Goal: Task Accomplishment & Management: Complete application form

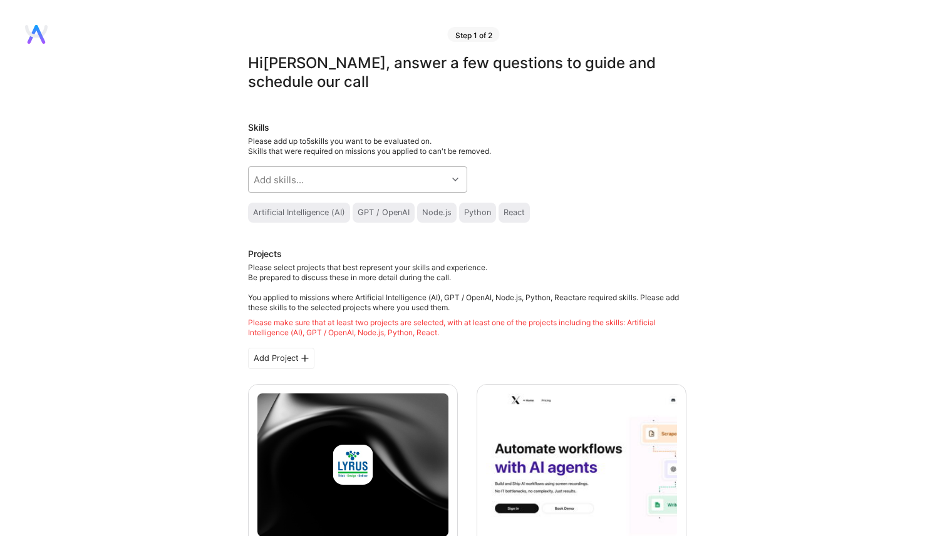
click at [378, 178] on div "Add skills..." at bounding box center [348, 179] width 198 height 25
click at [481, 213] on div "Python" at bounding box center [477, 213] width 27 height 10
click at [443, 214] on div "Node.js" at bounding box center [436, 213] width 29 height 10
click at [278, 214] on div "Artificial Intelligence (AI)" at bounding box center [299, 213] width 92 height 10
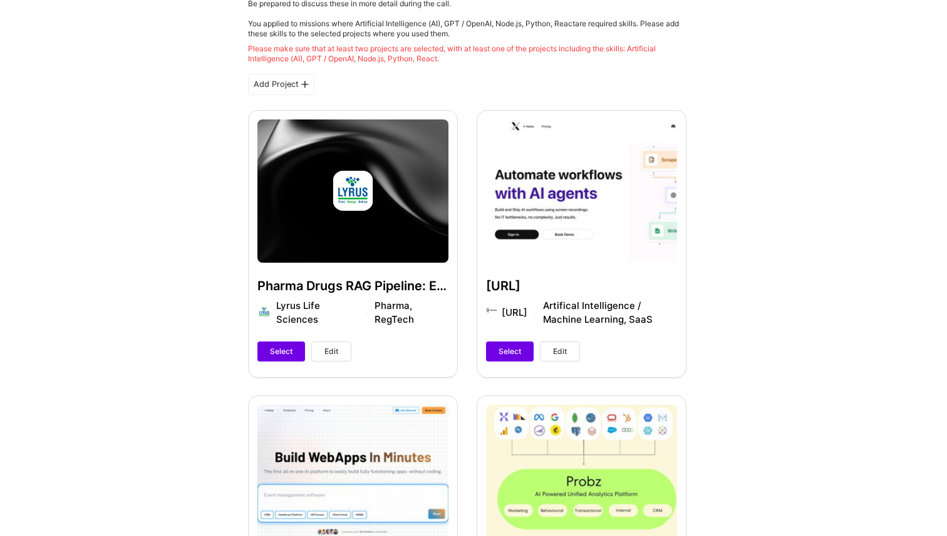
scroll to position [291, 0]
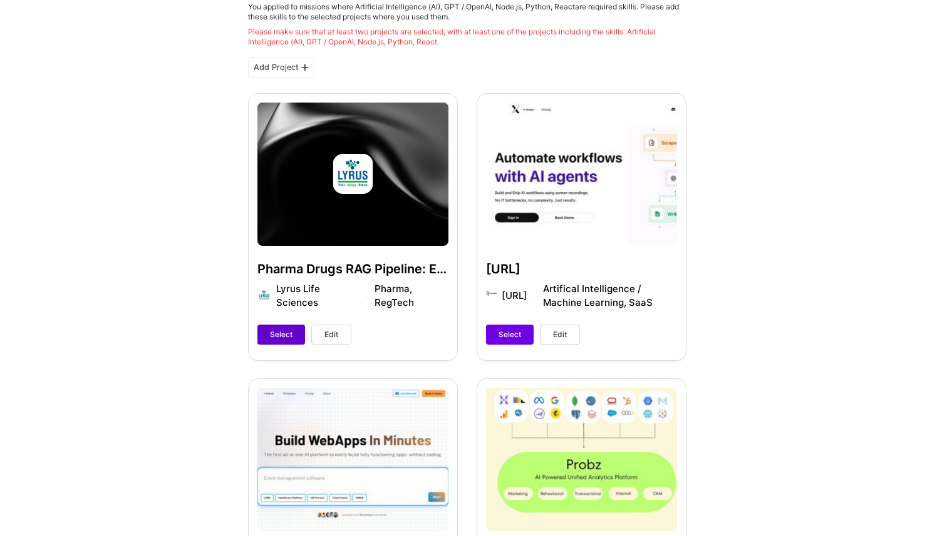
click at [277, 336] on span "Select" at bounding box center [281, 334] width 23 height 11
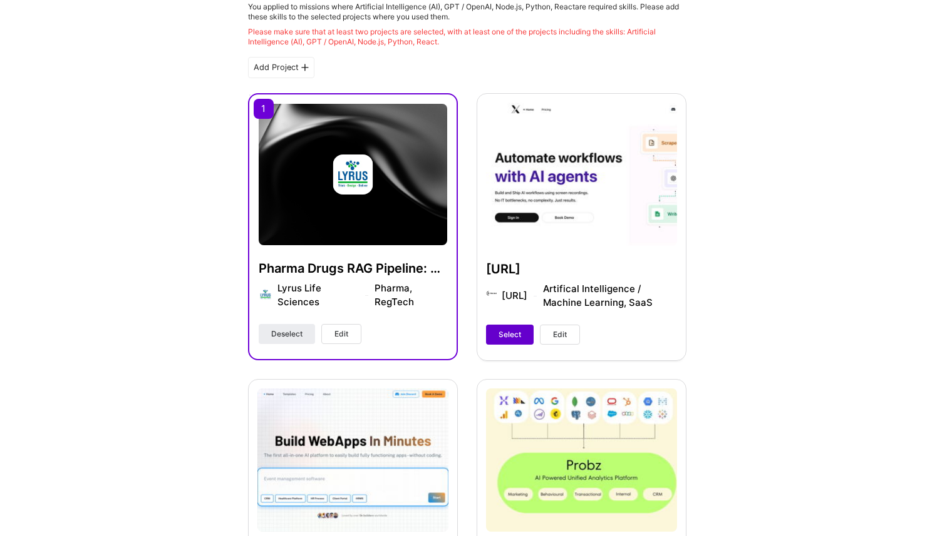
click at [511, 339] on span "Select" at bounding box center [509, 334] width 23 height 11
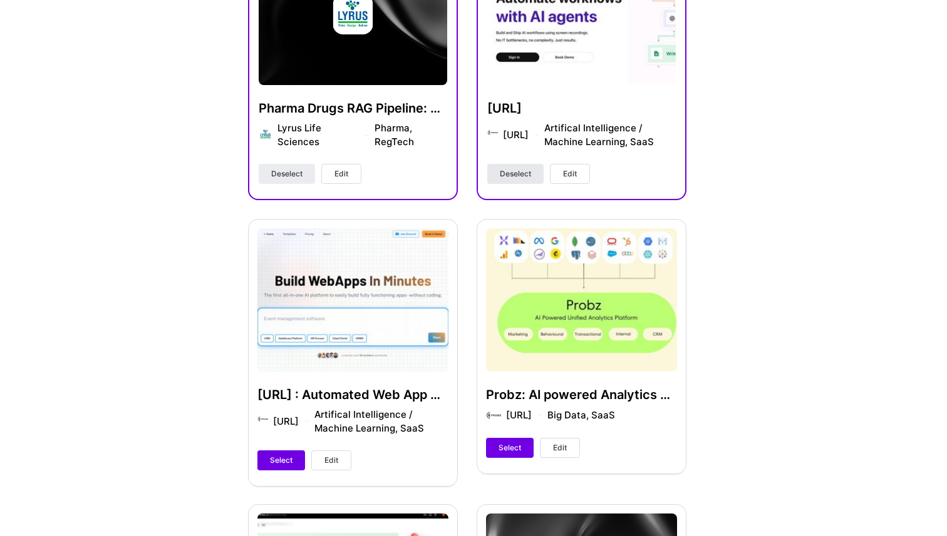
scroll to position [470, 0]
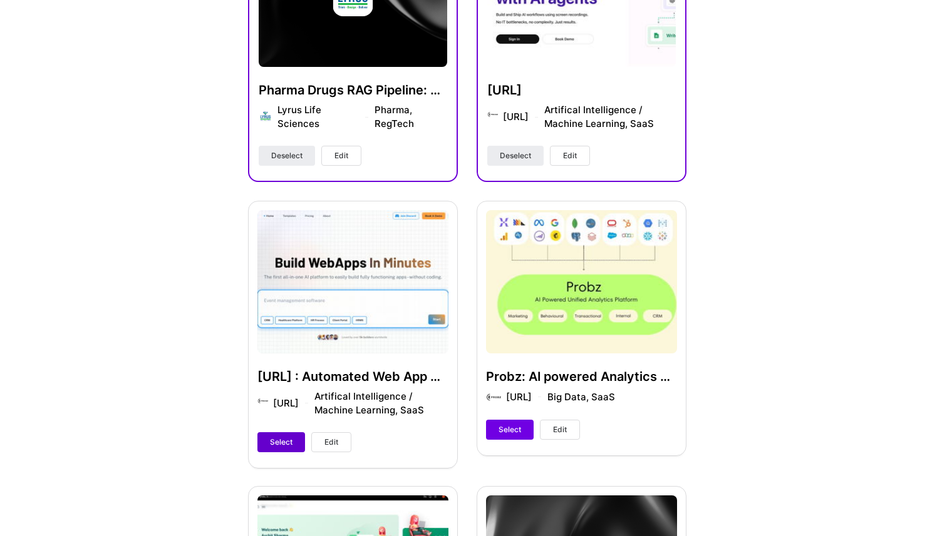
click at [292, 440] on button "Select" at bounding box center [281, 443] width 48 height 20
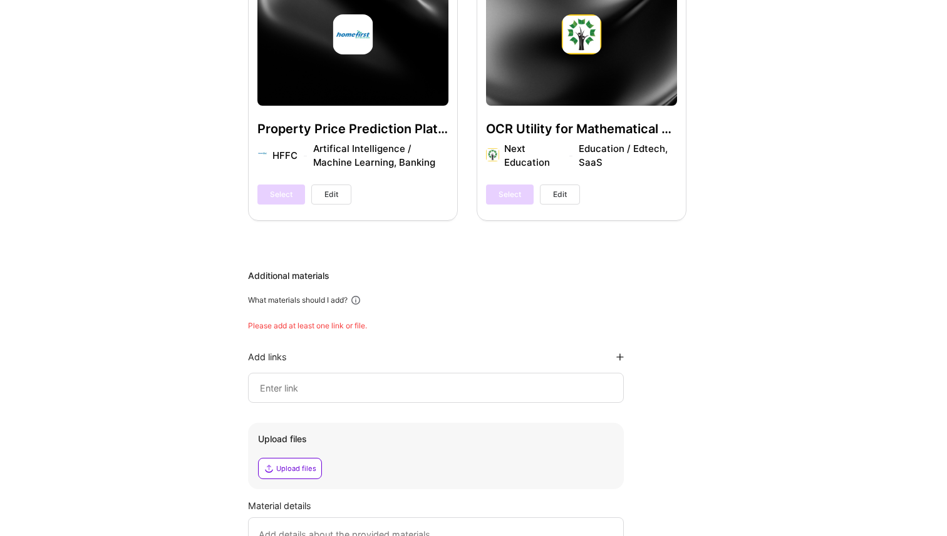
scroll to position [2452, 0]
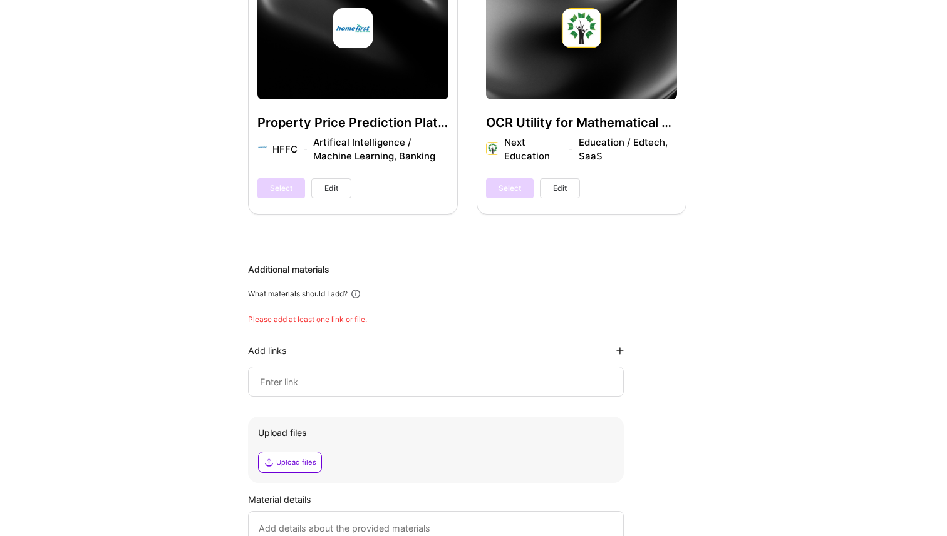
click at [369, 374] on input at bounding box center [436, 381] width 354 height 15
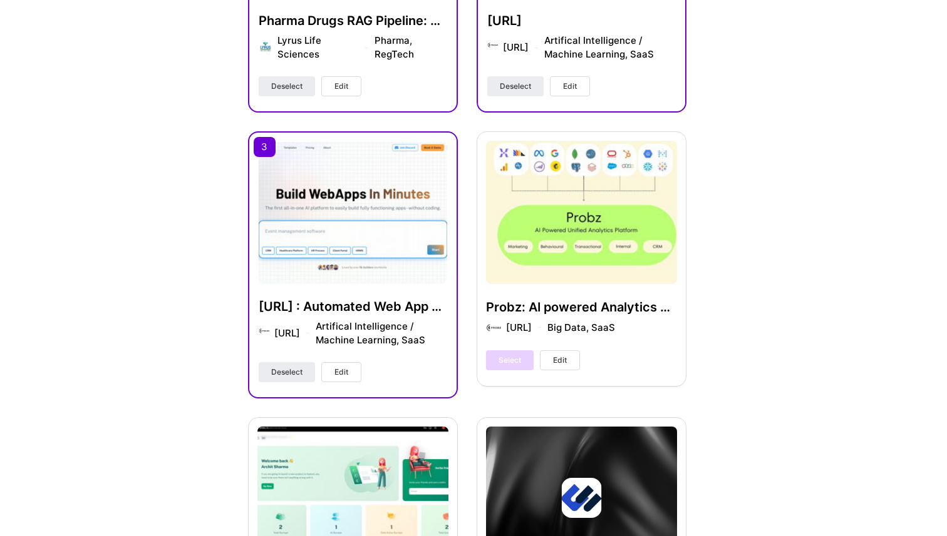
scroll to position [634, 0]
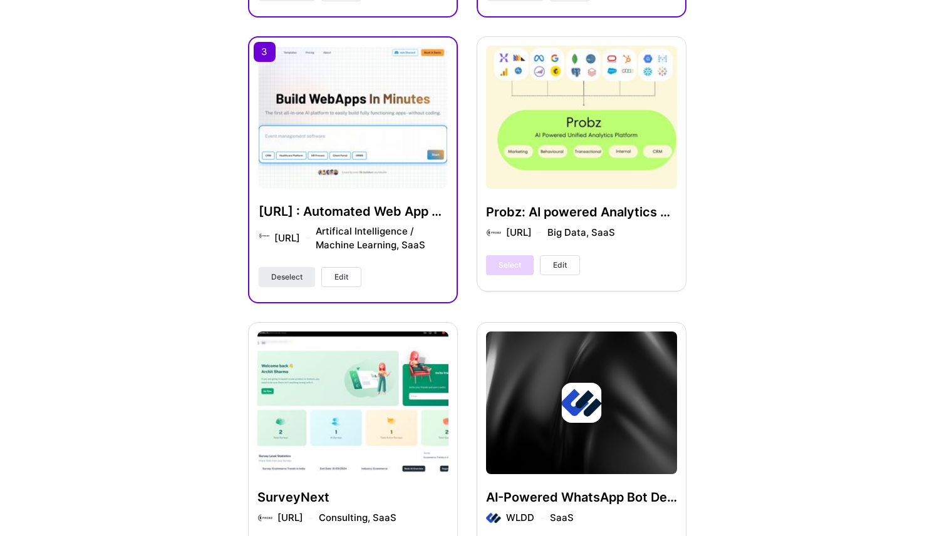
click at [573, 113] on div "Probz: AI powered Analytics Platform Probz.ai Big Data, SaaS Select Edit" at bounding box center [581, 163] width 210 height 254
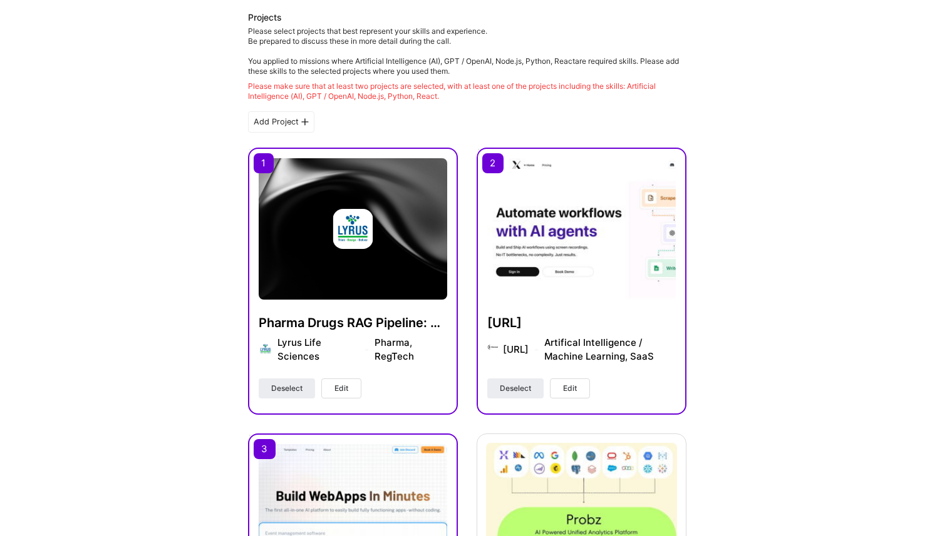
scroll to position [191, 0]
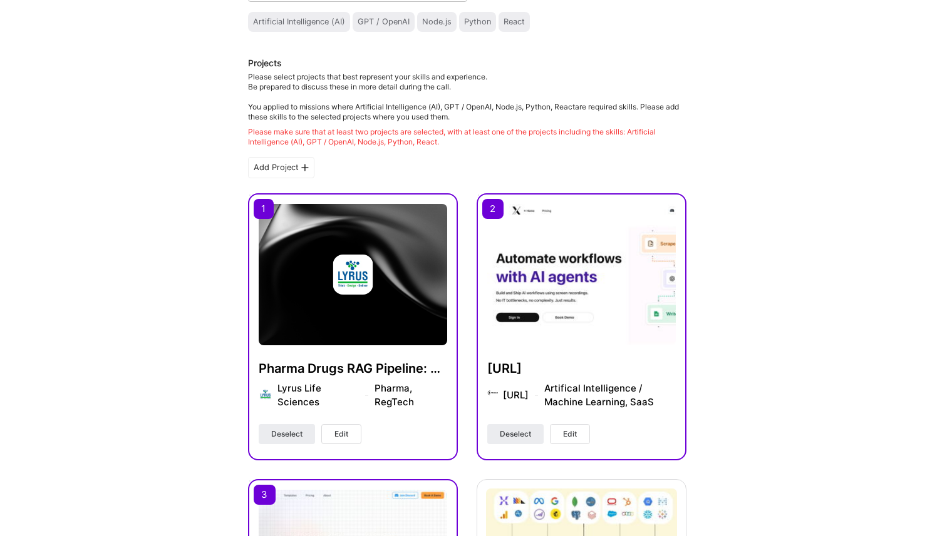
click at [371, 208] on img at bounding box center [353, 274] width 188 height 141
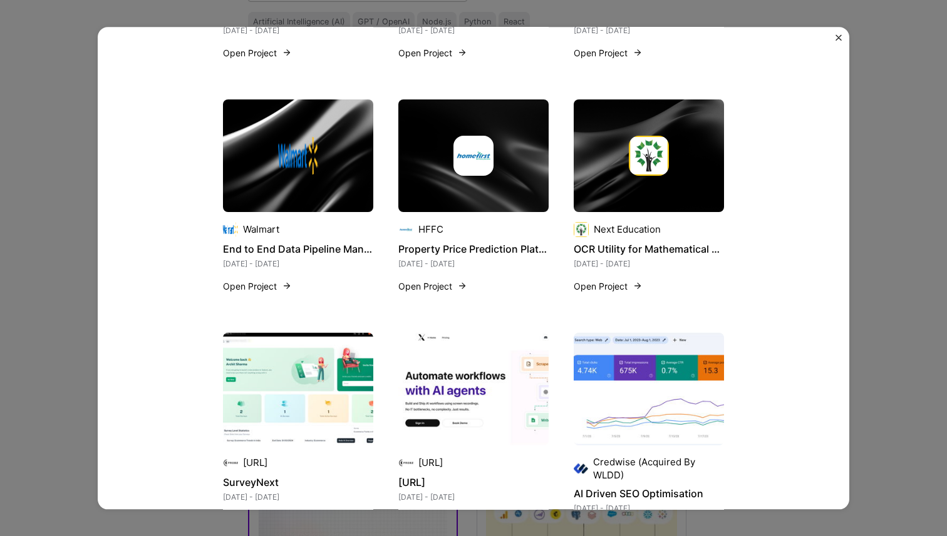
scroll to position [1922, 0]
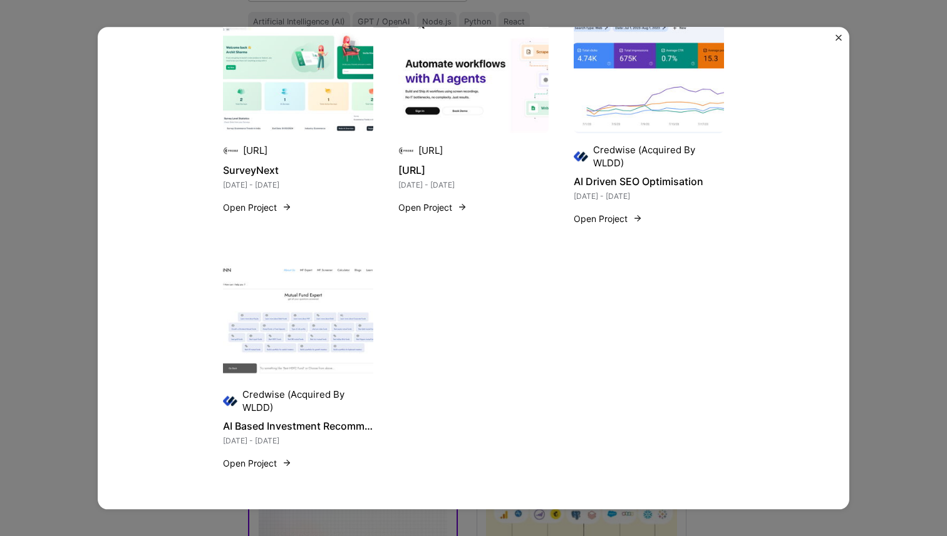
click at [818, 189] on div "Pharma Drugs RAG Pipeline: Enhancing Regulatory Compliance with AI Lyrus Life S…" at bounding box center [473, 268] width 751 height 483
click at [834, 39] on div "Pharma Drugs RAG Pipeline: Enhancing Regulatory Compliance with AI Lyrus Life S…" at bounding box center [473, 268] width 751 height 483
click at [840, 36] on img "Close" at bounding box center [838, 37] width 6 height 6
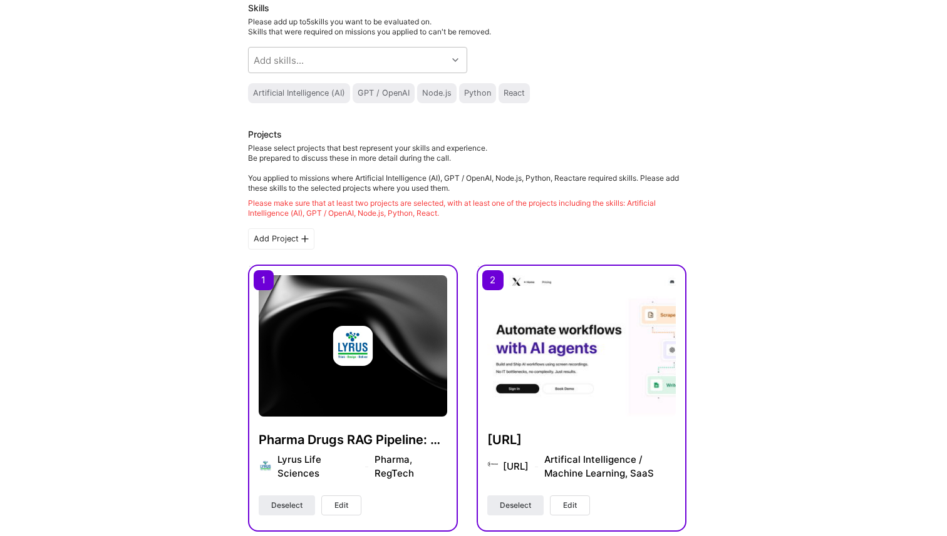
scroll to position [112, 0]
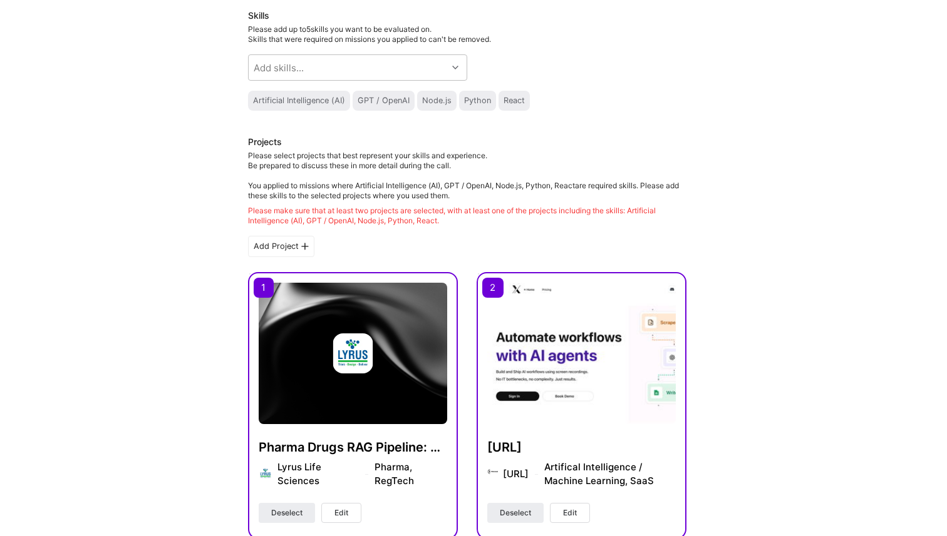
click at [358, 362] on img at bounding box center [353, 354] width 40 height 40
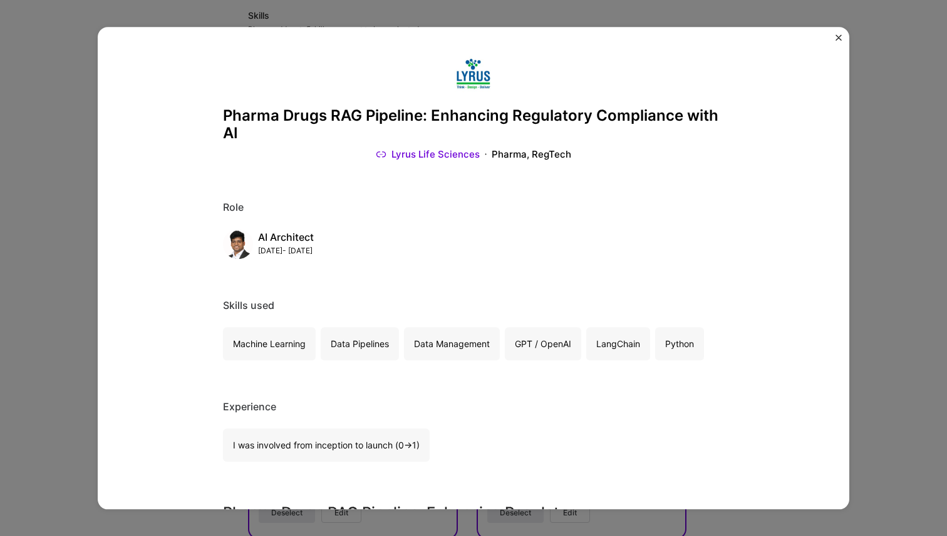
click at [842, 38] on div "Pharma Drugs RAG Pipeline: Enhancing Regulatory Compliance with AI Lyrus Life S…" at bounding box center [473, 268] width 751 height 483
click at [838, 38] on img "Close" at bounding box center [838, 37] width 6 height 6
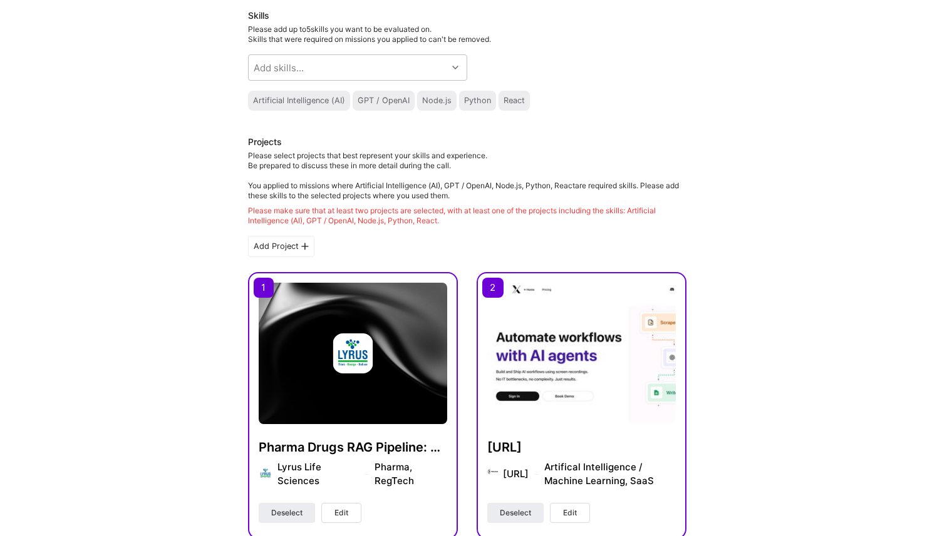
click at [257, 282] on div "Pharma Drugs RAG Pipeline: Enhancing Regulatory Compliance with AI Lyrus Life S…" at bounding box center [353, 405] width 210 height 267
click at [262, 290] on div "Pharma Drugs RAG Pipeline: Enhancing Regulatory Compliance with AI Lyrus Life S…" at bounding box center [353, 405] width 210 height 267
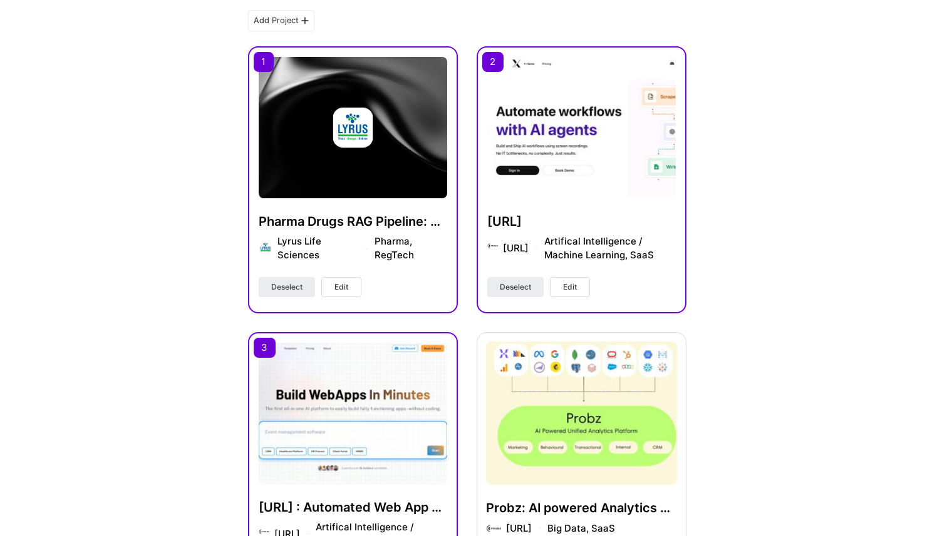
scroll to position [437, 0]
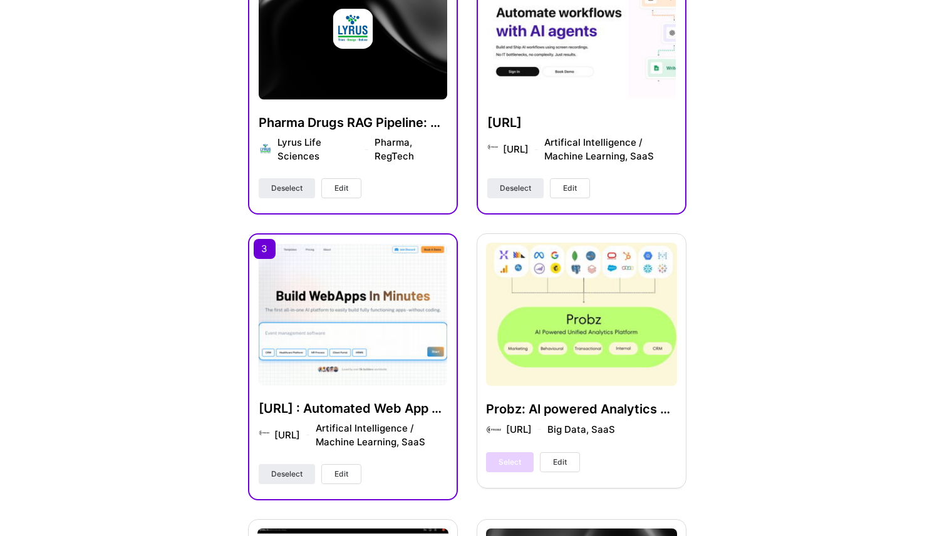
click at [543, 326] on div "Probz: AI powered Analytics Platform Probz.ai Big Data, SaaS Select Edit" at bounding box center [581, 361] width 210 height 254
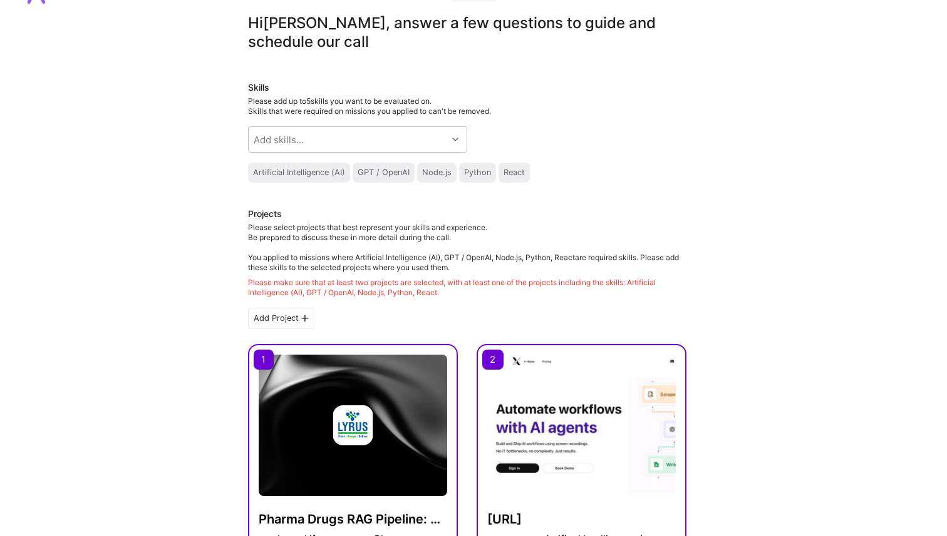
scroll to position [0, 0]
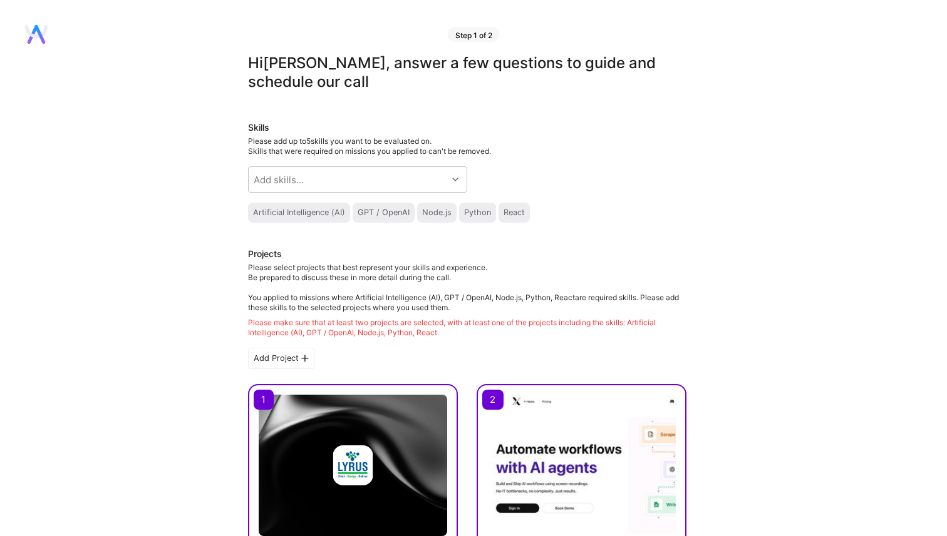
click at [476, 320] on div "Please make sure that at least two projects are selected, with at least one of …" at bounding box center [467, 328] width 438 height 20
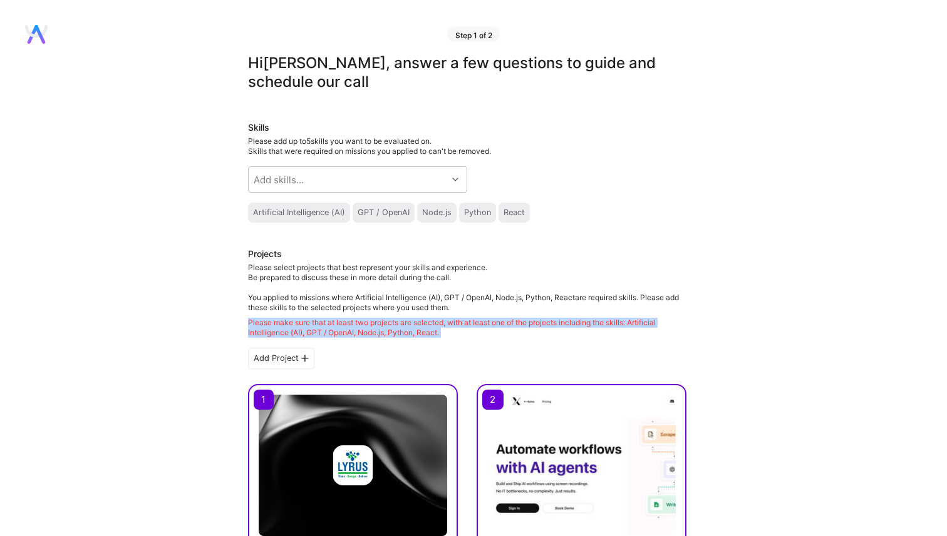
click at [476, 320] on div "Please make sure that at least two projects are selected, with at least one of …" at bounding box center [467, 328] width 438 height 20
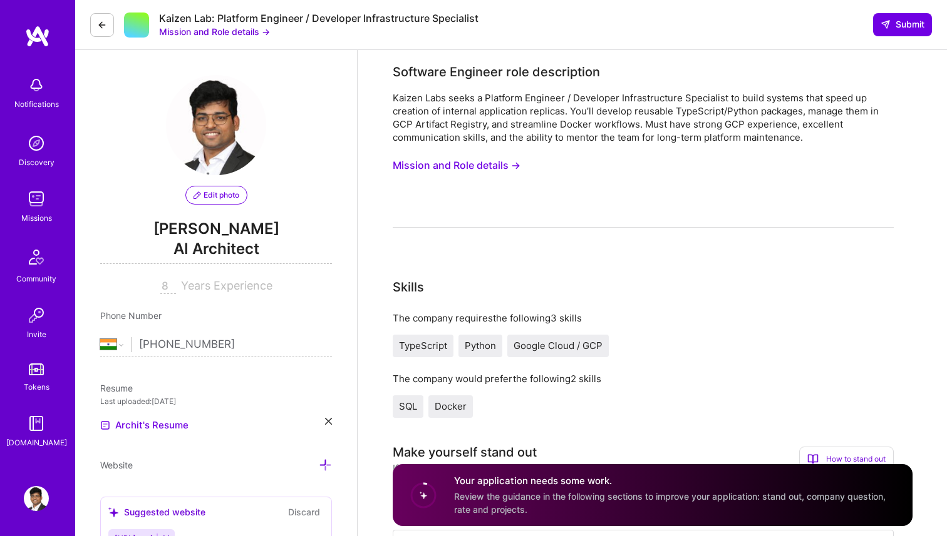
select select "IN"
click at [478, 168] on button "Mission and Role details →" at bounding box center [457, 165] width 128 height 23
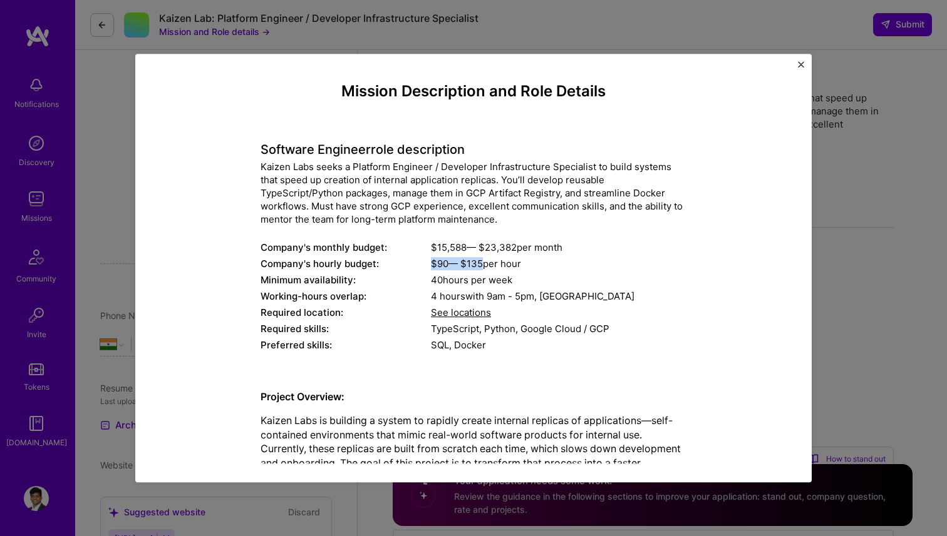
drag, startPoint x: 431, startPoint y: 267, endPoint x: 483, endPoint y: 267, distance: 51.3
click at [483, 267] on div "$ 90 — $ 135 per hour" at bounding box center [558, 263] width 255 height 13
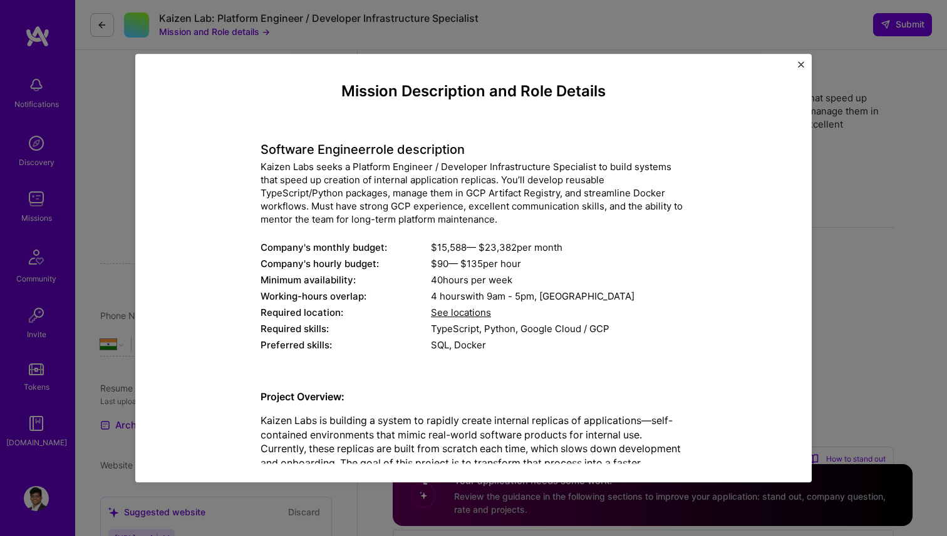
click at [473, 292] on div "4 hours with 9am - 5pm , Los Angeles" at bounding box center [558, 296] width 255 height 13
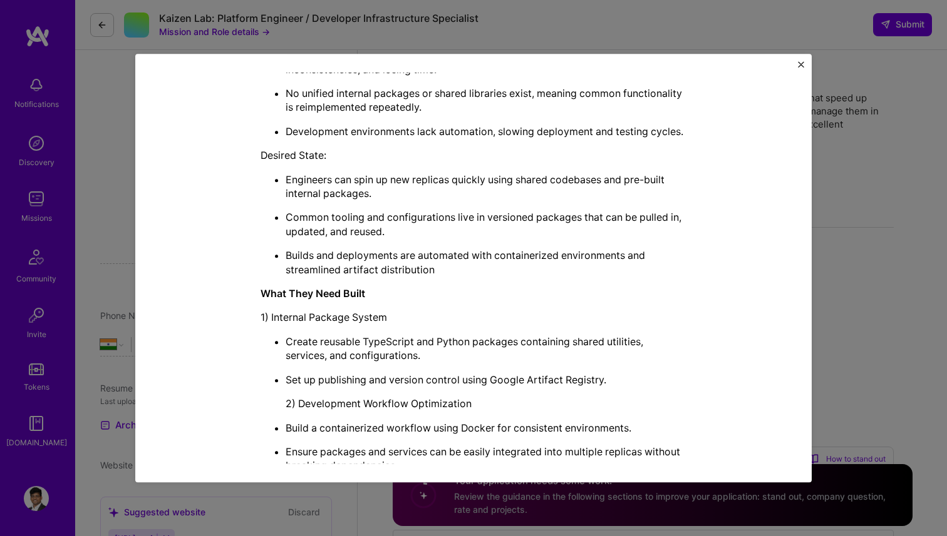
scroll to position [659, 0]
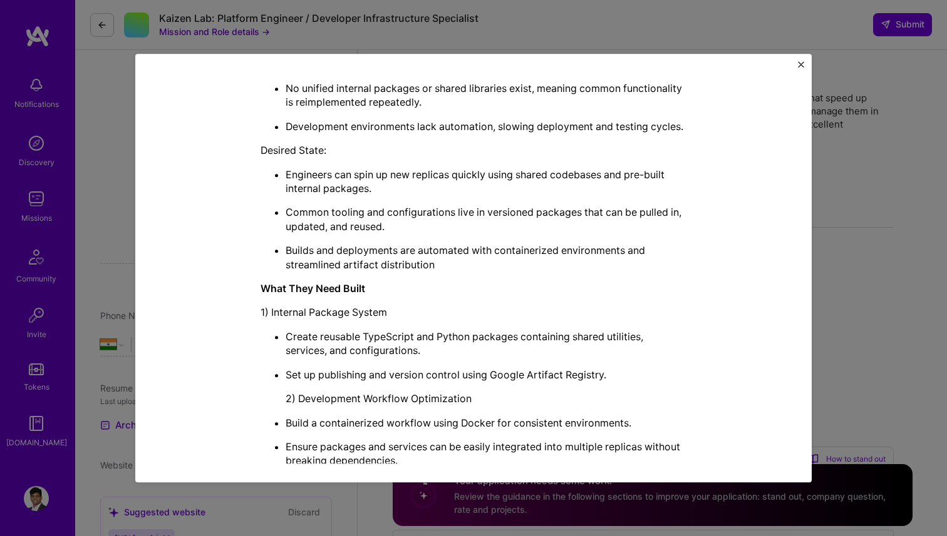
click at [825, 121] on div "Mission Description and Role Details Software Engineer role description Kaizen …" at bounding box center [473, 268] width 947 height 536
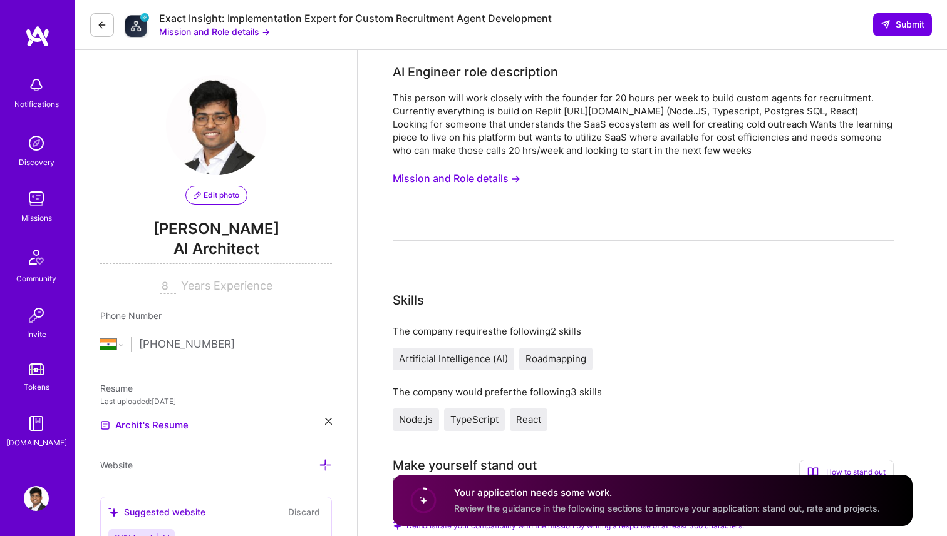
select select "IN"
click at [501, 183] on button "Mission and Role details →" at bounding box center [457, 178] width 128 height 23
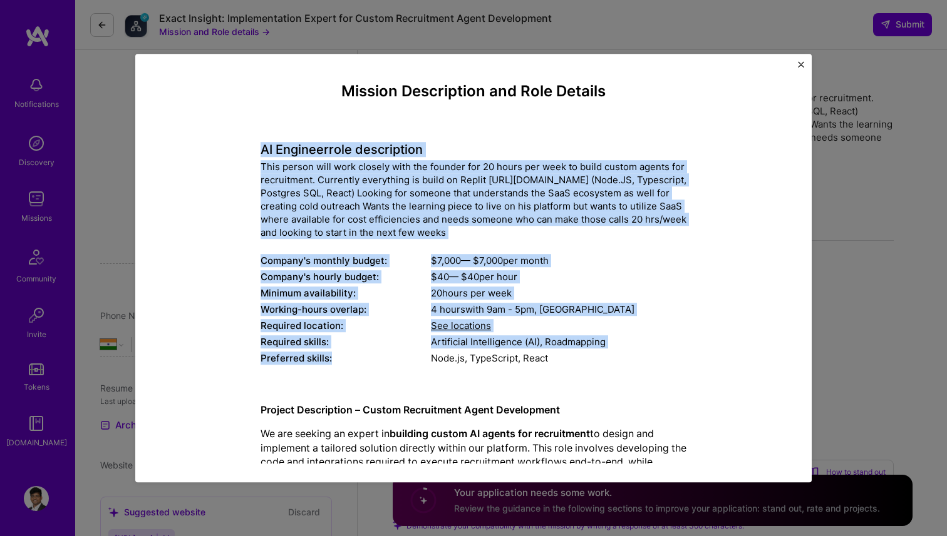
drag, startPoint x: 257, startPoint y: 149, endPoint x: 267, endPoint y: 379, distance: 230.6
click at [267, 379] on div "Mission Description and Role Details AI Engineer role description This person w…" at bounding box center [473, 388] width 619 height 611
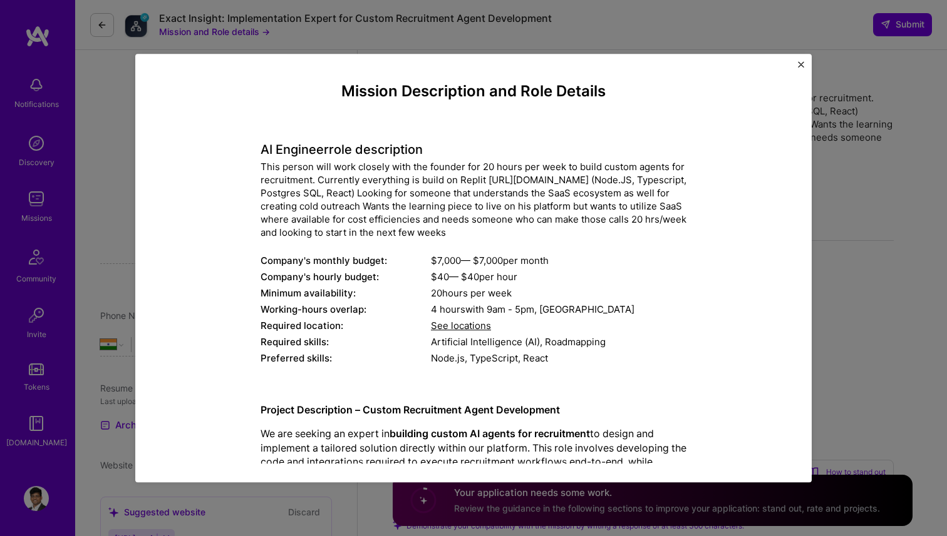
click at [355, 188] on div "This person will work closely with the founder for 20 hours per week to build c…" at bounding box center [473, 199] width 426 height 79
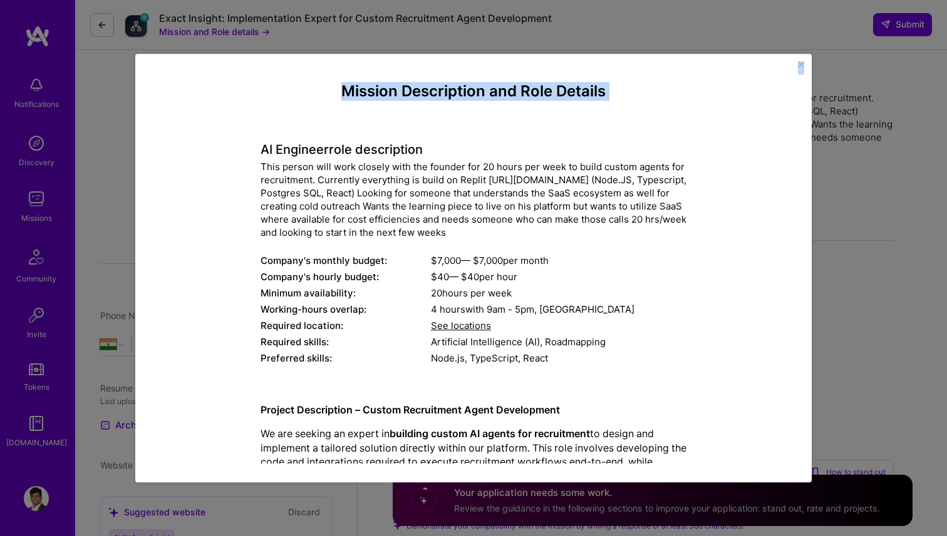
scroll to position [254, 0]
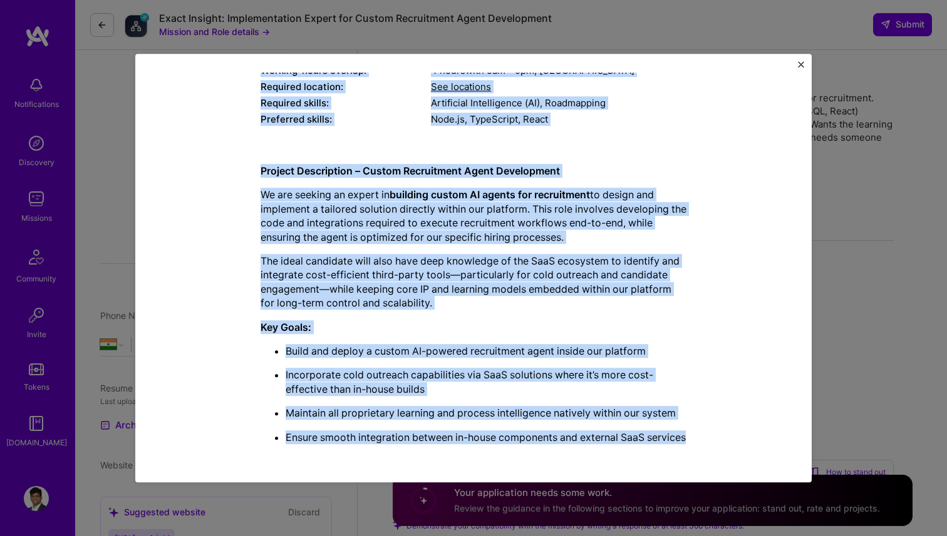
drag, startPoint x: 260, startPoint y: 155, endPoint x: 327, endPoint y: 440, distance: 293.1
click at [327, 440] on div "Mission Description and Role Details AI Engineer role description This person w…" at bounding box center [473, 148] width 426 height 611
copy div "LO Ipsumdol sita consectetur Adip elitse doei temp incidid utla etd magnaal eni…"
click at [798, 65] on img "Close" at bounding box center [801, 64] width 6 height 6
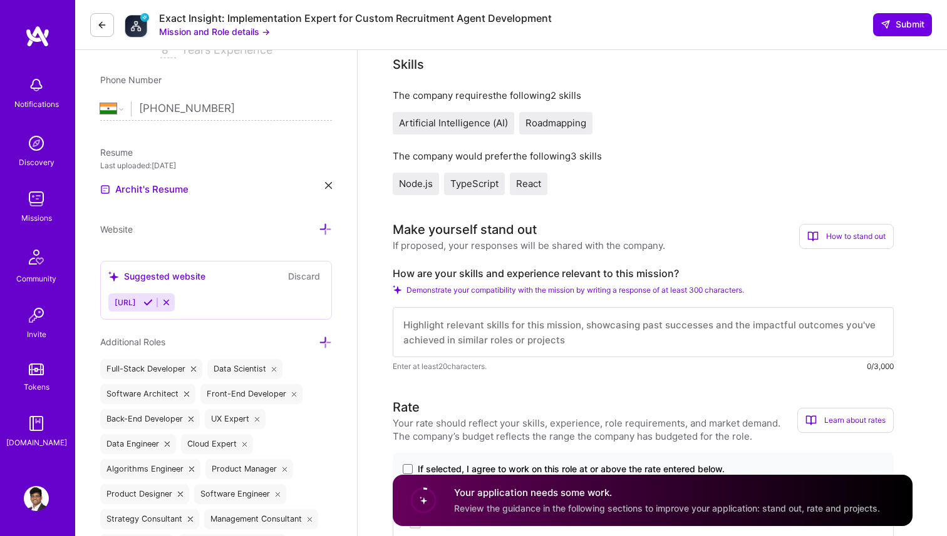
scroll to position [350, 0]
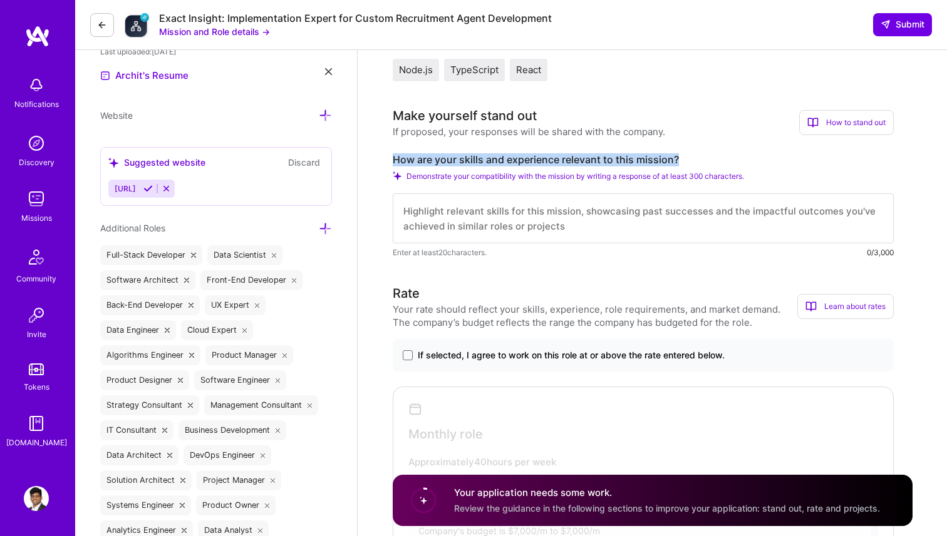
drag, startPoint x: 393, startPoint y: 157, endPoint x: 698, endPoint y: 155, distance: 304.9
click at [700, 155] on label "How are your skills and experience relevant to this mission?" at bounding box center [643, 159] width 501 height 13
copy label "How are your skills and experience relevant to this mission?"
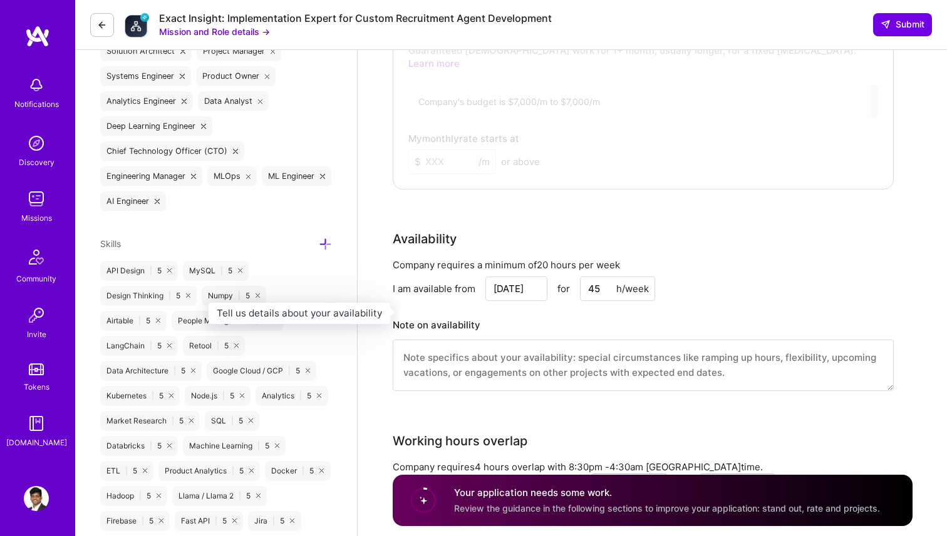
scroll to position [819, 0]
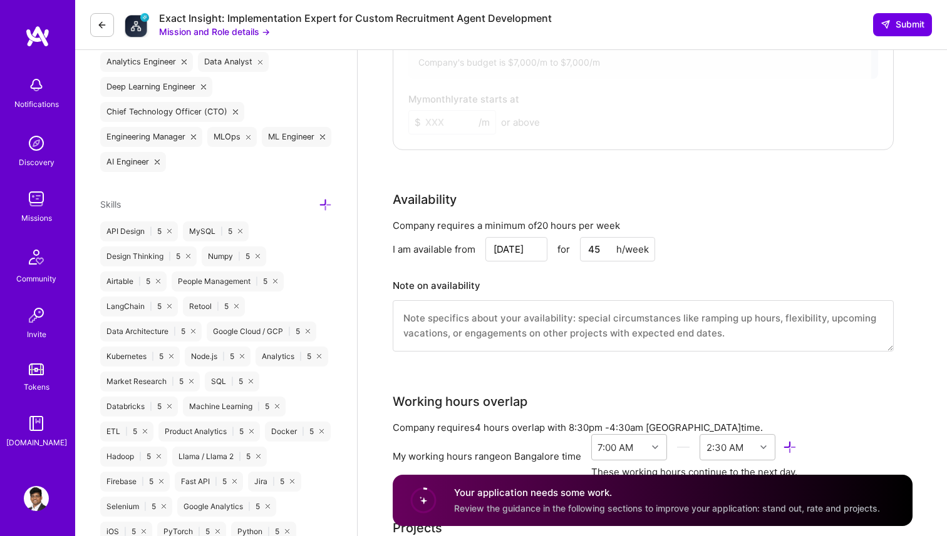
click at [553, 219] on div "Company requires a minimum of 20 hours per week" at bounding box center [643, 225] width 501 height 13
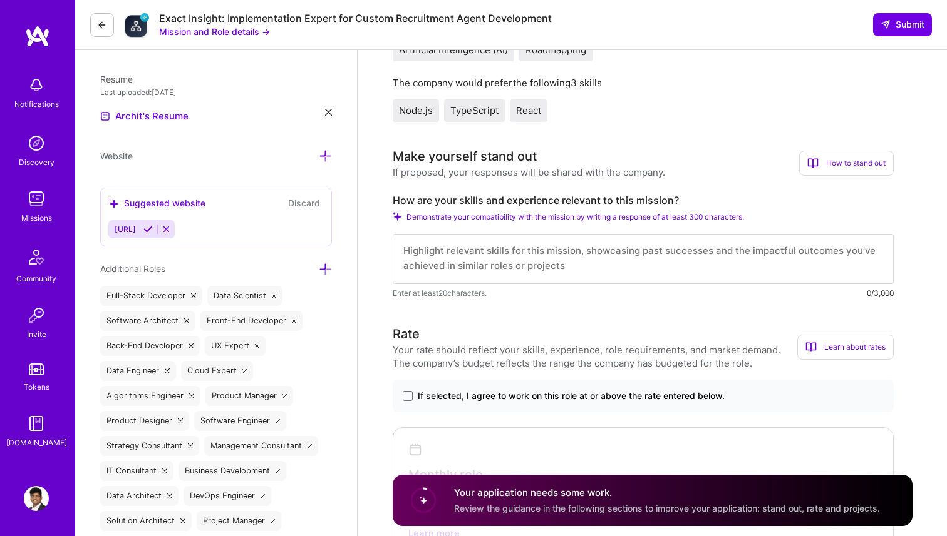
scroll to position [279, 0]
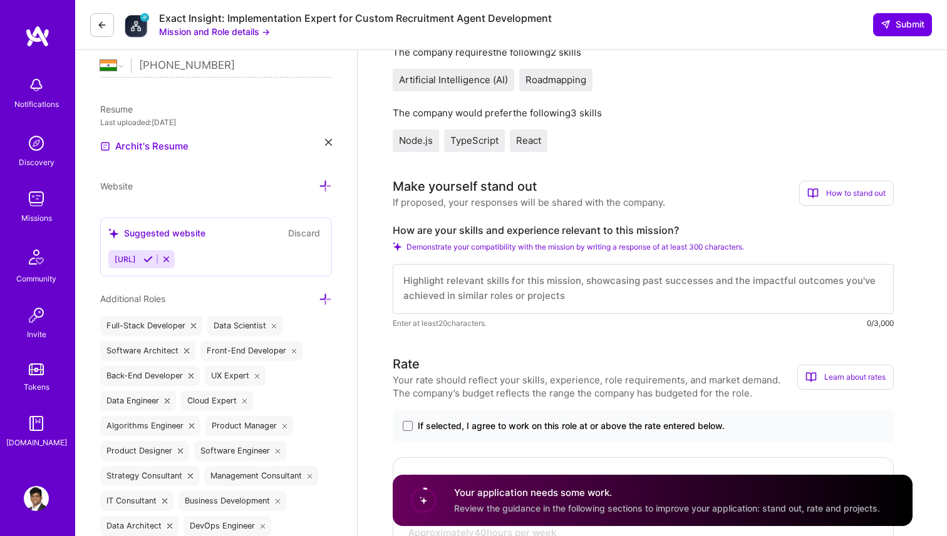
click at [568, 286] on textarea at bounding box center [643, 289] width 501 height 50
click at [568, 286] on textarea "To enrich screen reader interactions, please activate Accessibility in Grammarl…" at bounding box center [643, 289] width 501 height 50
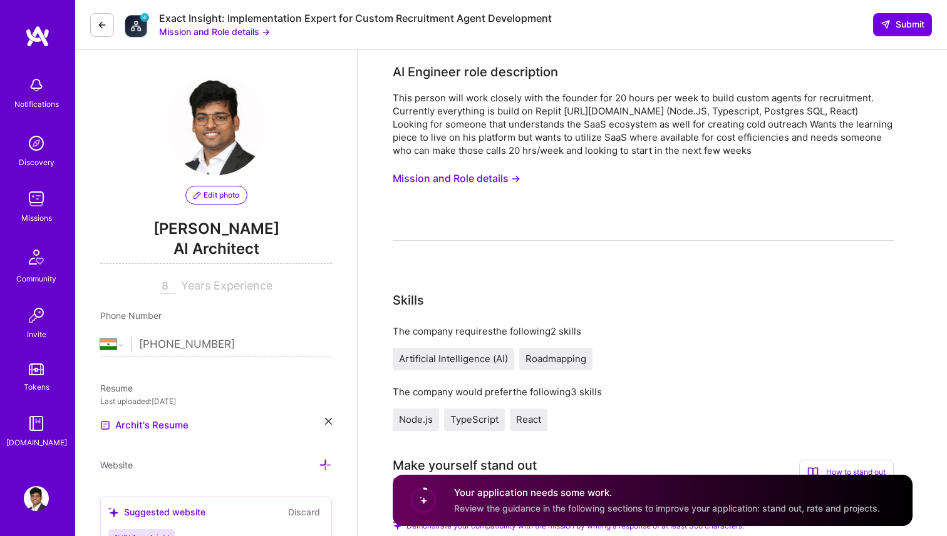
click at [507, 179] on button "Mission and Role details →" at bounding box center [457, 178] width 128 height 23
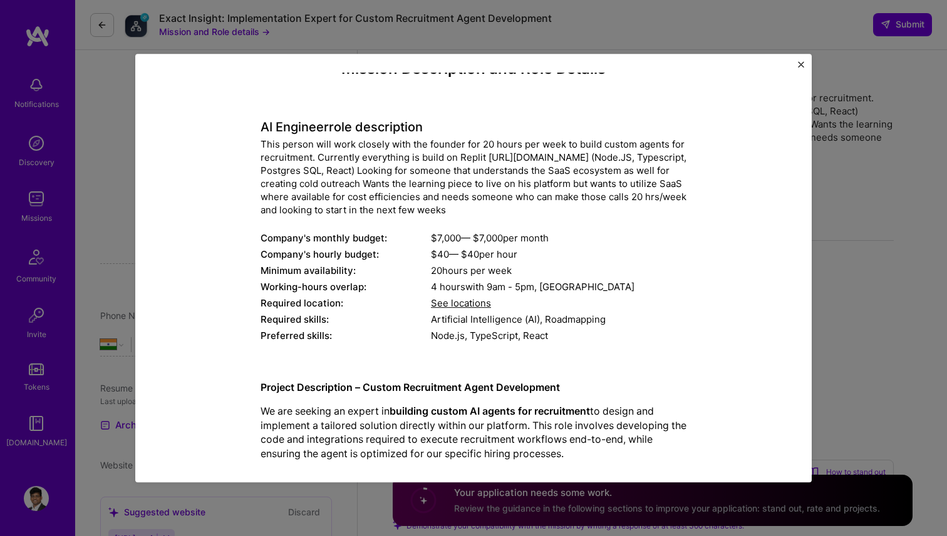
scroll to position [23, 0]
click at [442, 252] on div "$ 40 — $ 40 per hour" at bounding box center [558, 253] width 255 height 13
click at [443, 267] on div "20 hours per week" at bounding box center [558, 270] width 255 height 13
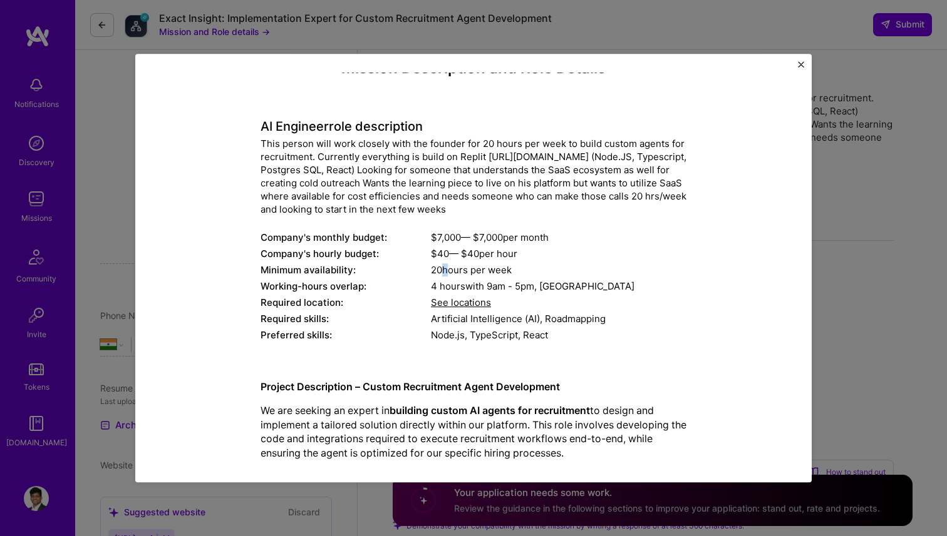
click at [443, 267] on div "20 hours per week" at bounding box center [558, 270] width 255 height 13
drag, startPoint x: 438, startPoint y: 256, endPoint x: 449, endPoint y: 256, distance: 10.6
click at [449, 256] on div "$ 40 — $ 40 per hour" at bounding box center [558, 253] width 255 height 13
click at [843, 210] on div "Mission Description and Role Details AI Engineer role description This person w…" at bounding box center [473, 268] width 947 height 536
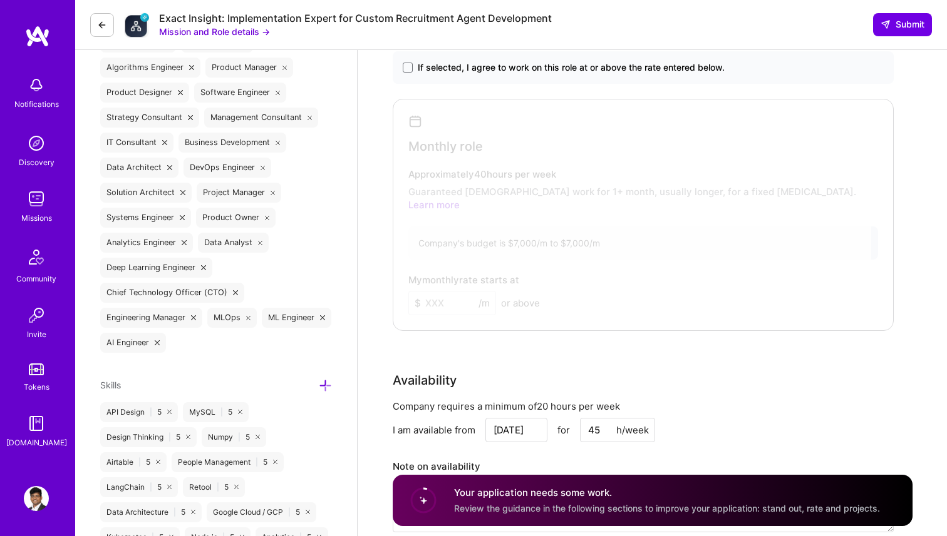
scroll to position [640, 0]
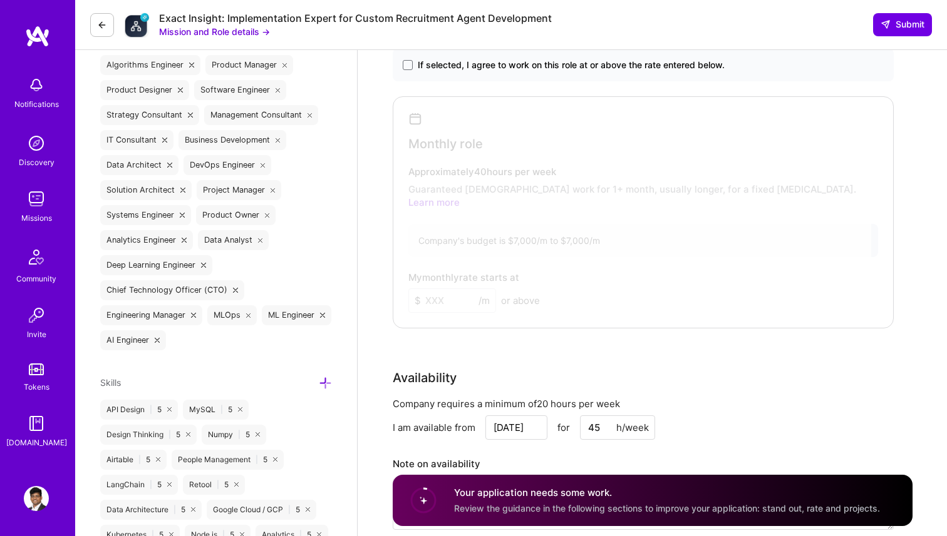
click at [817, 207] on div at bounding box center [633, 209] width 475 height 219
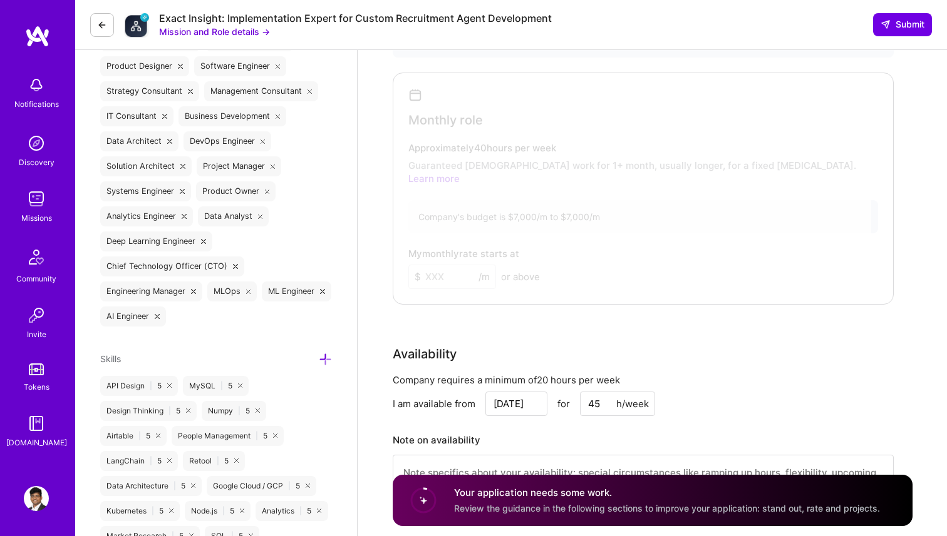
scroll to position [576, 0]
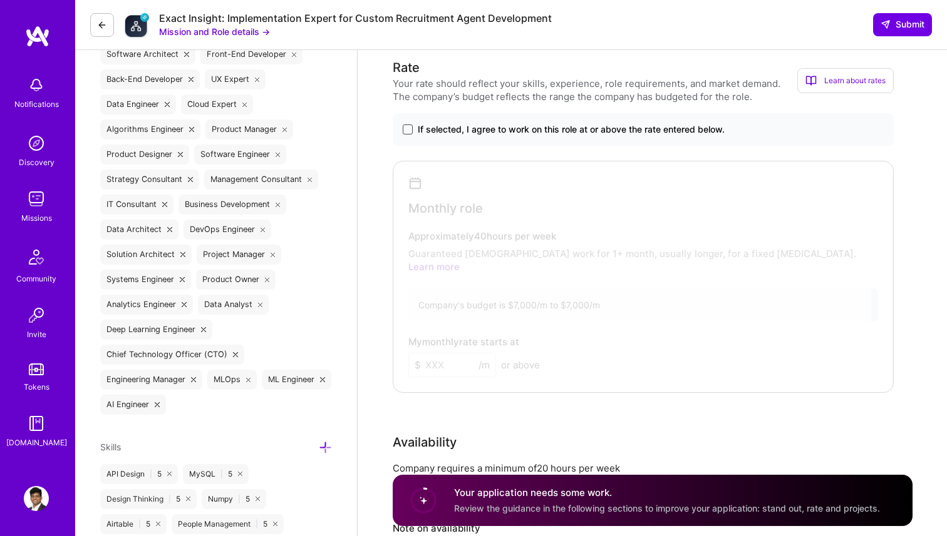
click at [411, 133] on span at bounding box center [408, 130] width 10 height 10
click at [0, 0] on input "If selected, I agree to work on this role at or above the rate entered below." at bounding box center [0, 0] width 0 height 0
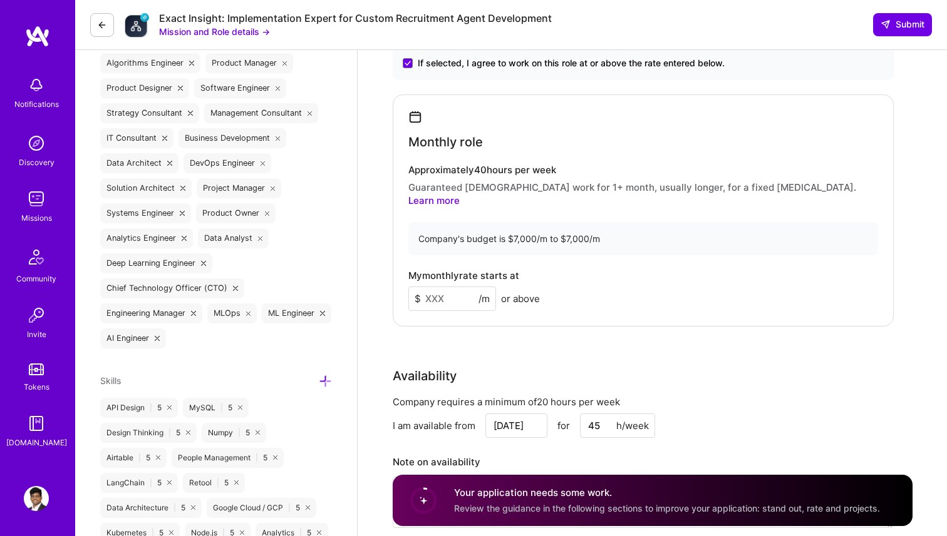
scroll to position [704, 0]
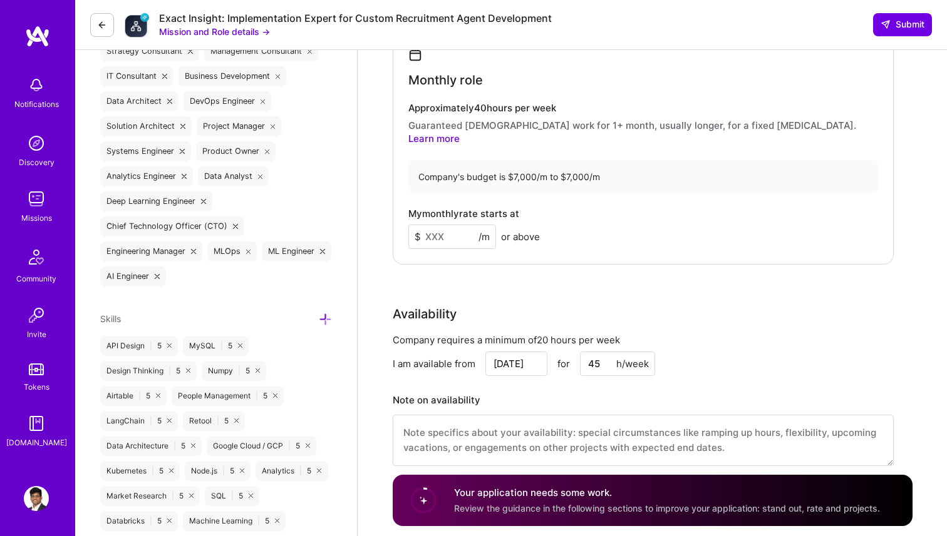
click at [438, 231] on input at bounding box center [452, 237] width 88 height 24
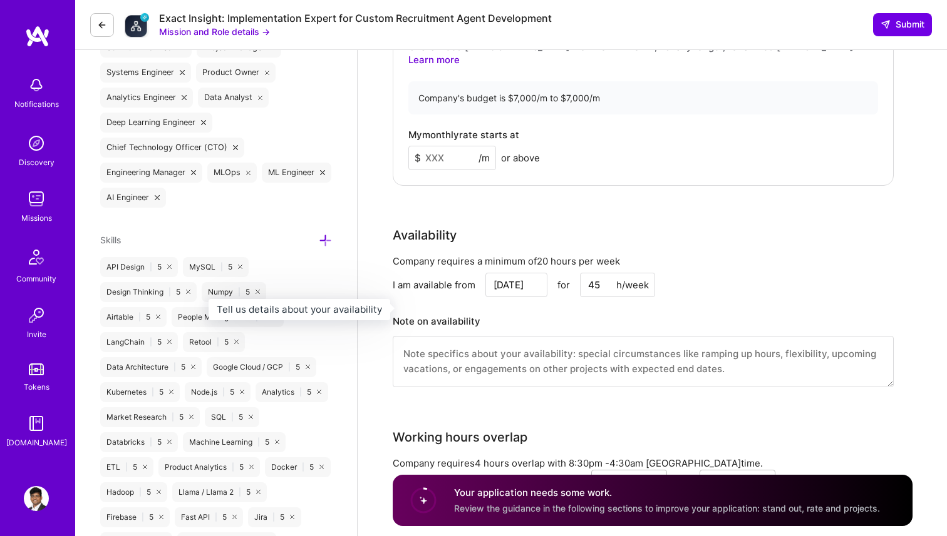
scroll to position [793, 0]
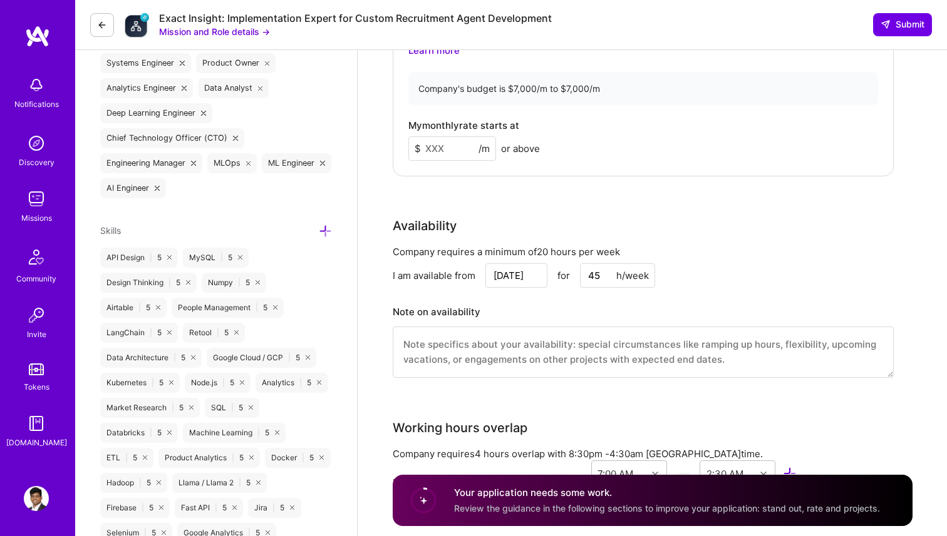
click at [588, 264] on input "45" at bounding box center [617, 276] width 75 height 24
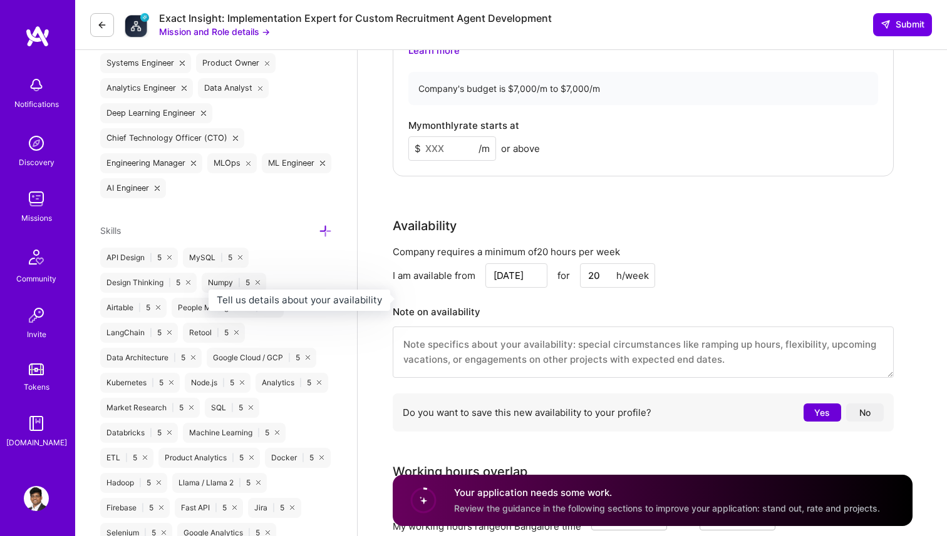
type input "20"
click at [598, 303] on h3 "Note on availability" at bounding box center [643, 312] width 501 height 19
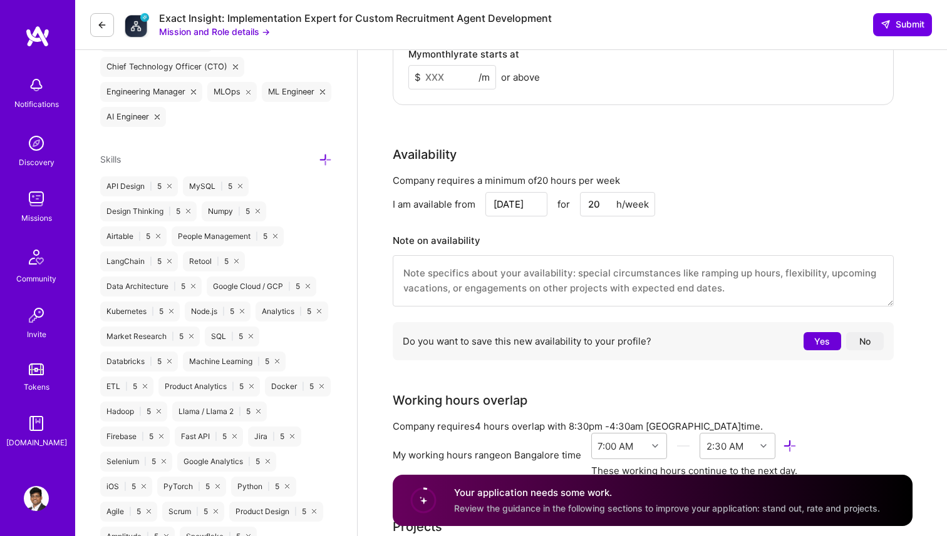
scroll to position [881, 0]
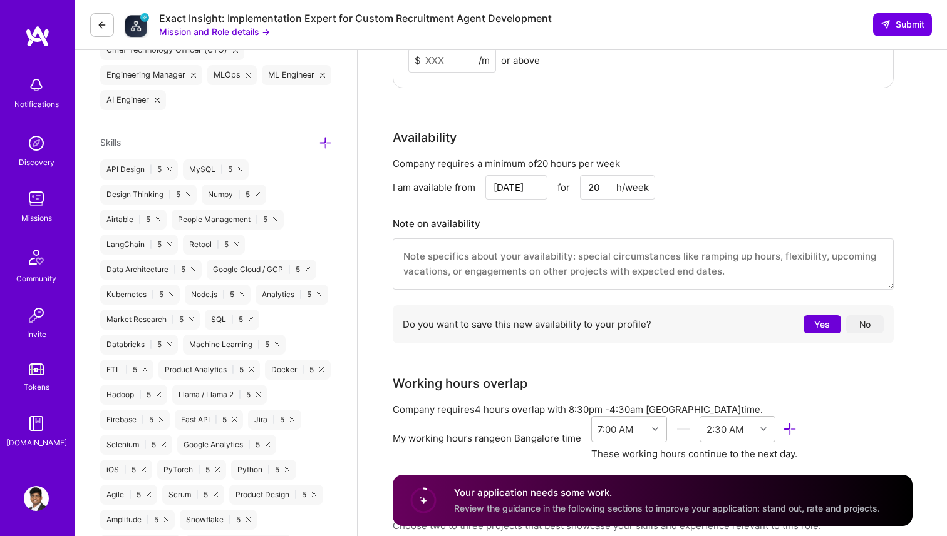
click at [865, 316] on button "No" at bounding box center [865, 325] width 38 height 18
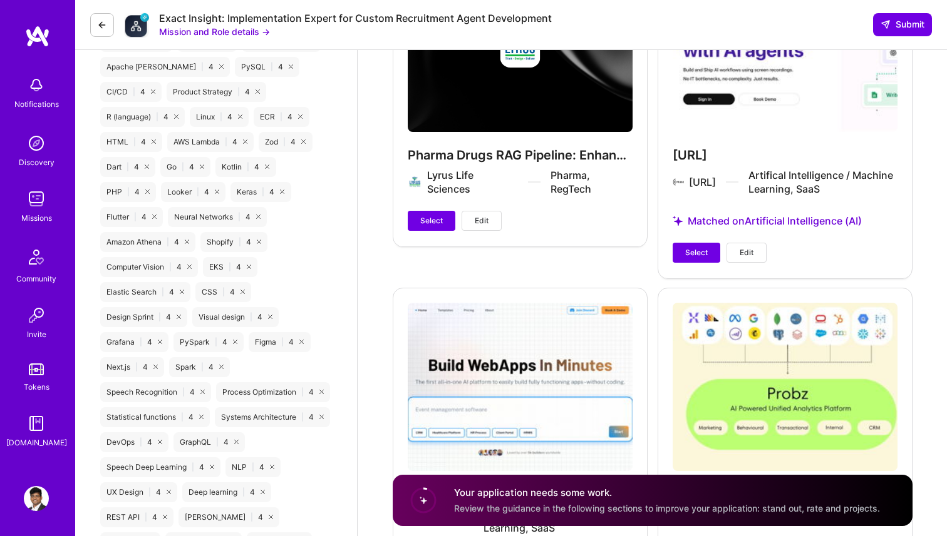
scroll to position [1844, 0]
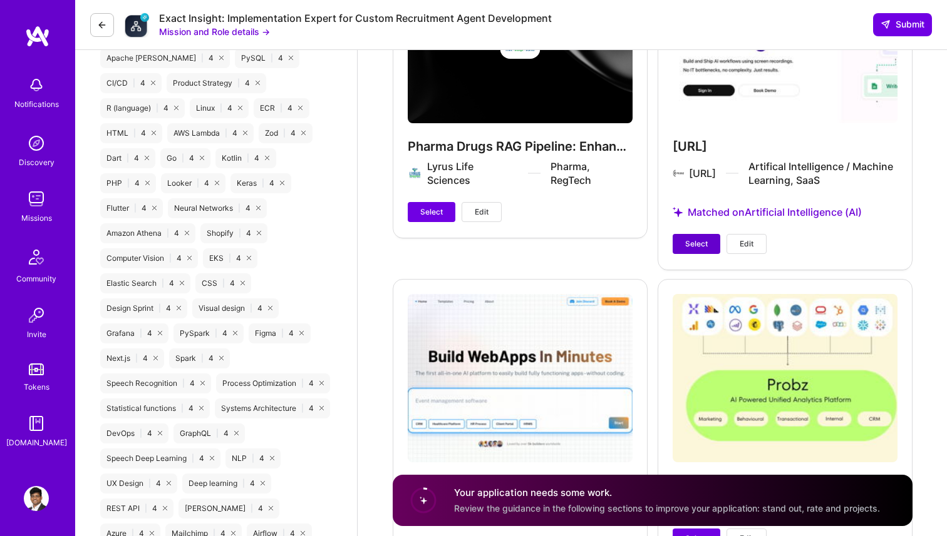
click at [701, 239] on span "Select" at bounding box center [696, 244] width 23 height 11
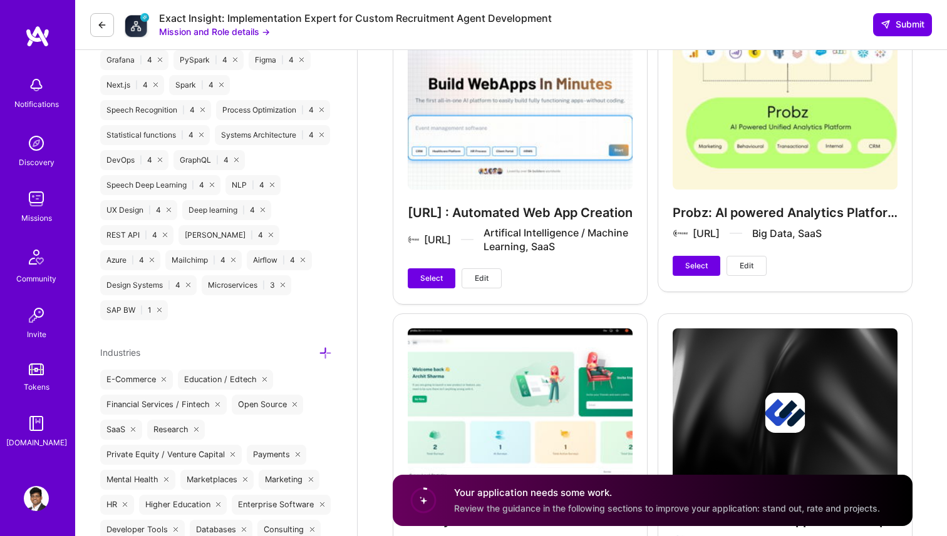
scroll to position [2145, 0]
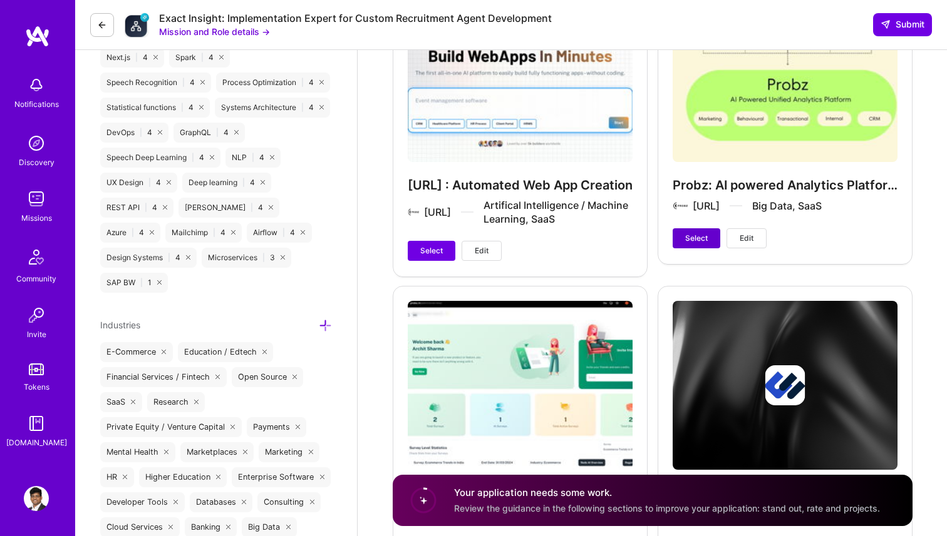
click at [699, 233] on span "Select" at bounding box center [696, 238] width 23 height 11
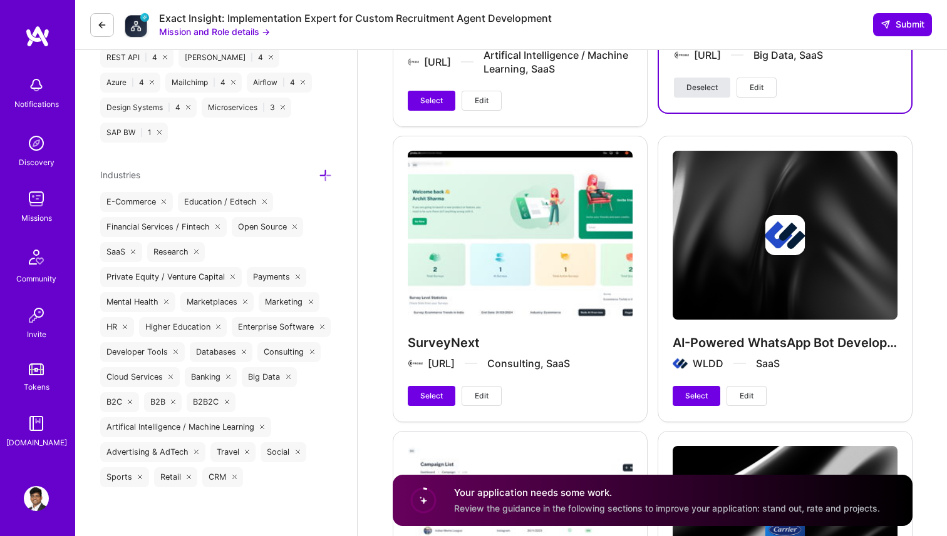
scroll to position [2379, 0]
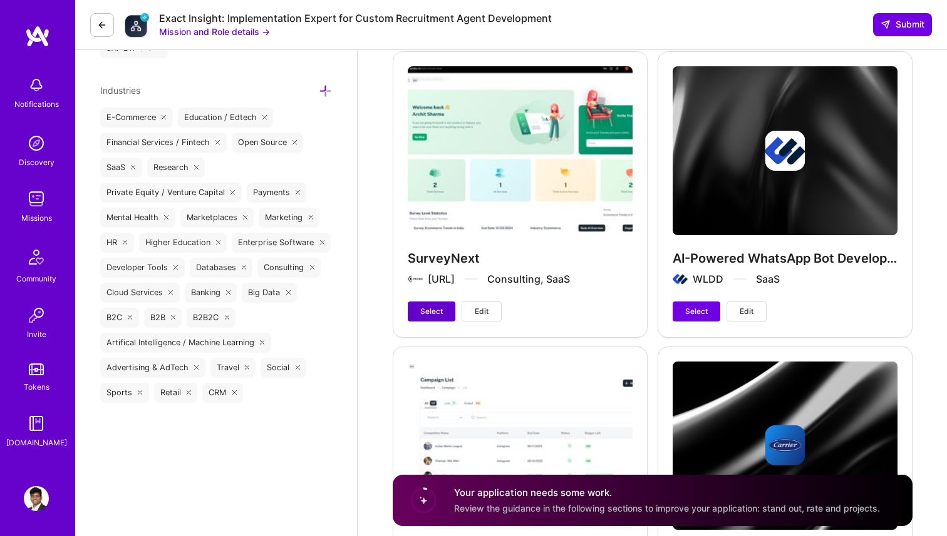
click at [425, 306] on span "Select" at bounding box center [431, 311] width 23 height 11
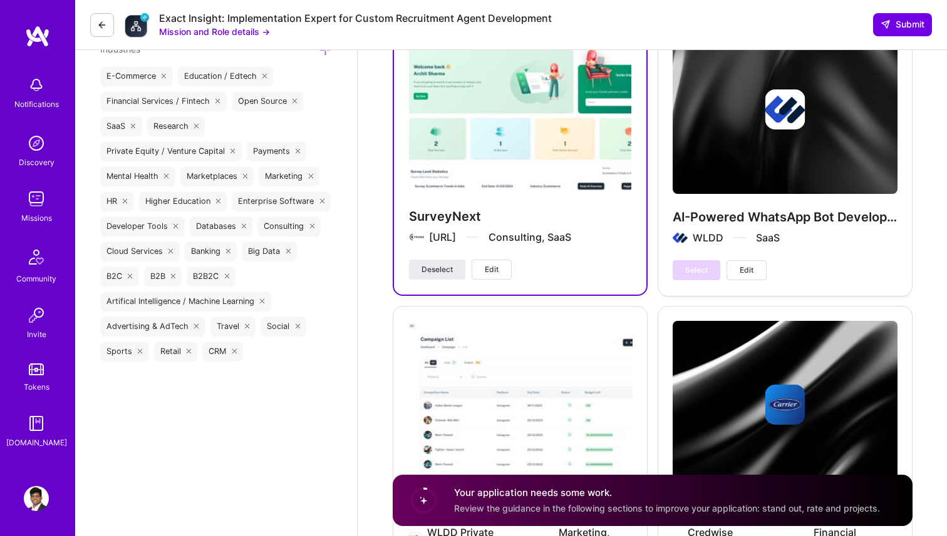
scroll to position [2460, 0]
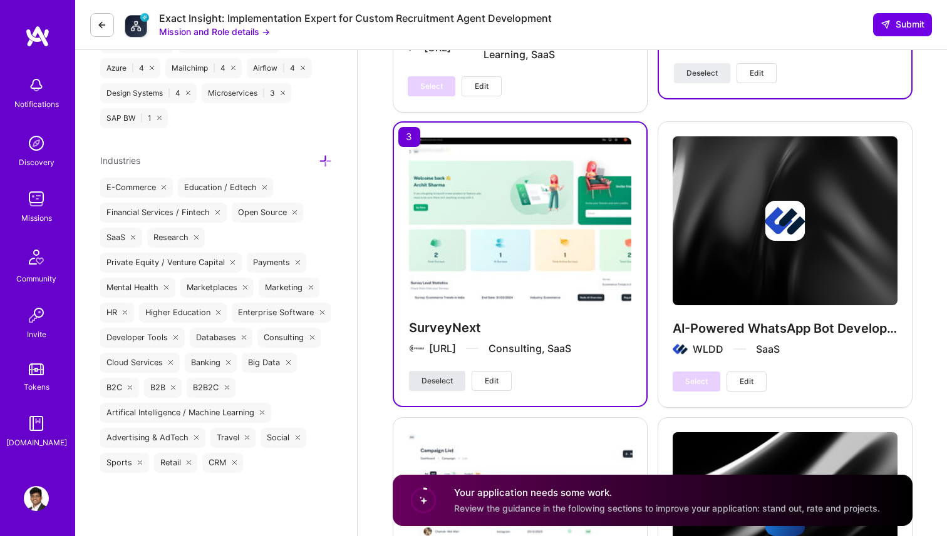
click at [443, 371] on button "Deselect" at bounding box center [437, 381] width 56 height 20
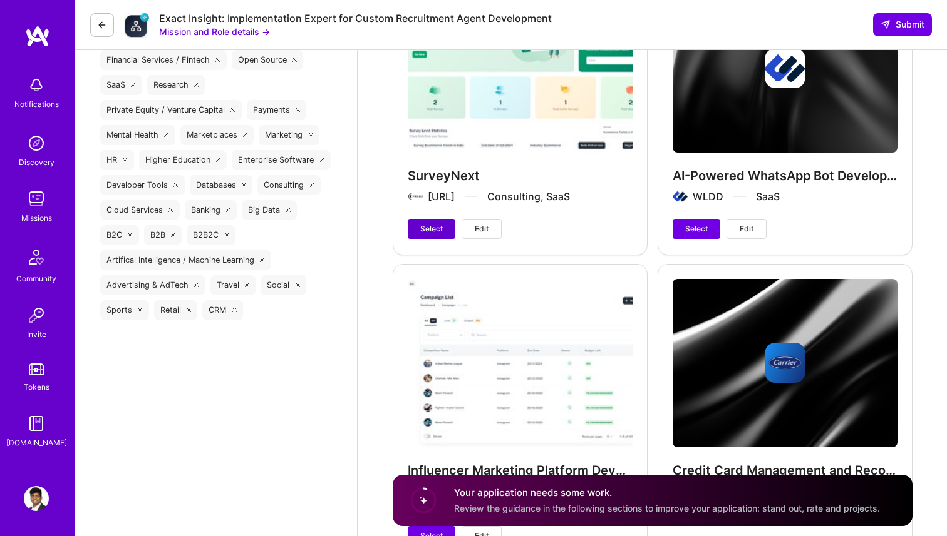
scroll to position [2563, 0]
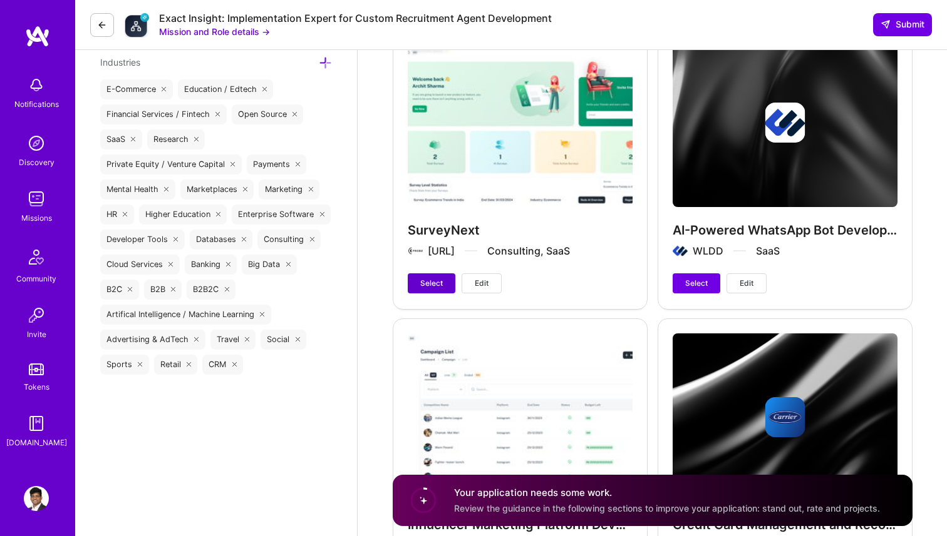
click at [444, 274] on button "Select" at bounding box center [432, 284] width 48 height 20
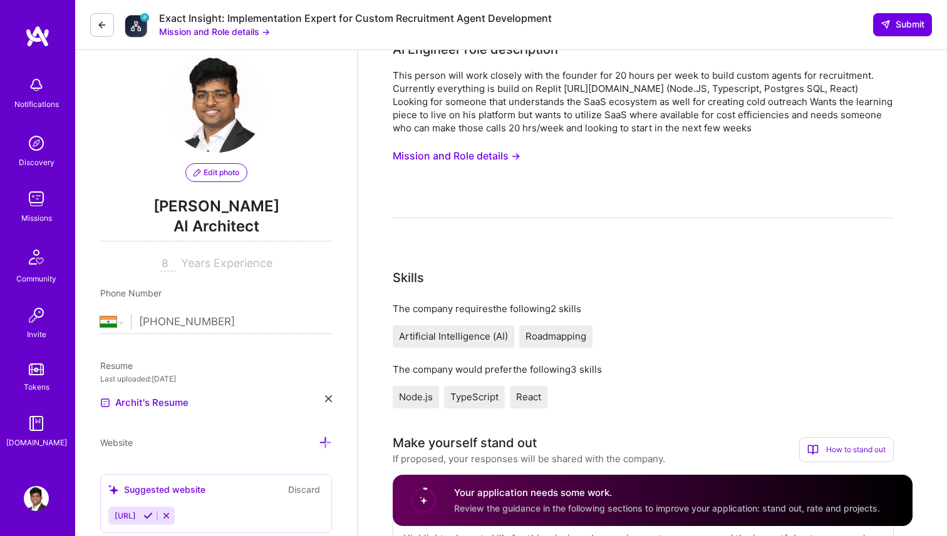
scroll to position [0, 0]
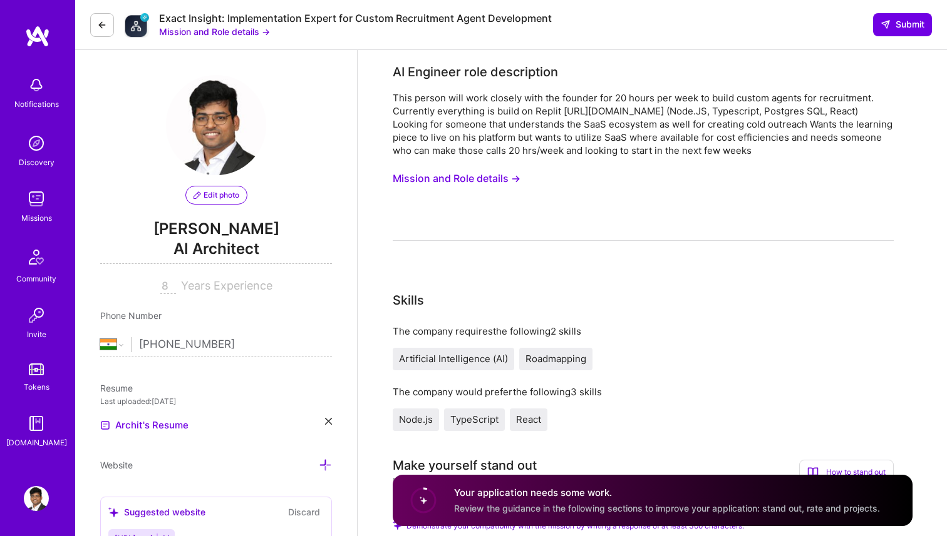
click at [481, 182] on button "Mission and Role details →" at bounding box center [457, 178] width 128 height 23
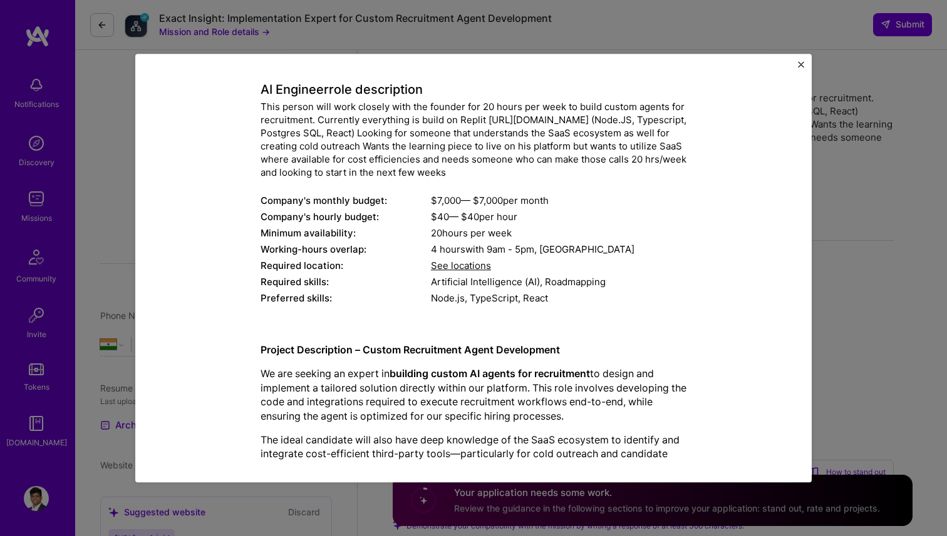
scroll to position [51, 0]
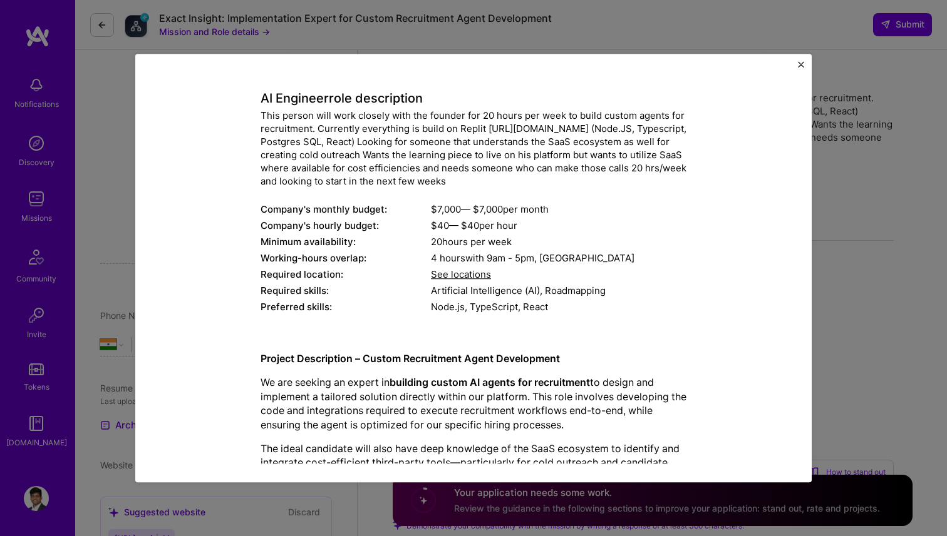
click at [803, 68] on button "Close" at bounding box center [801, 67] width 6 height 13
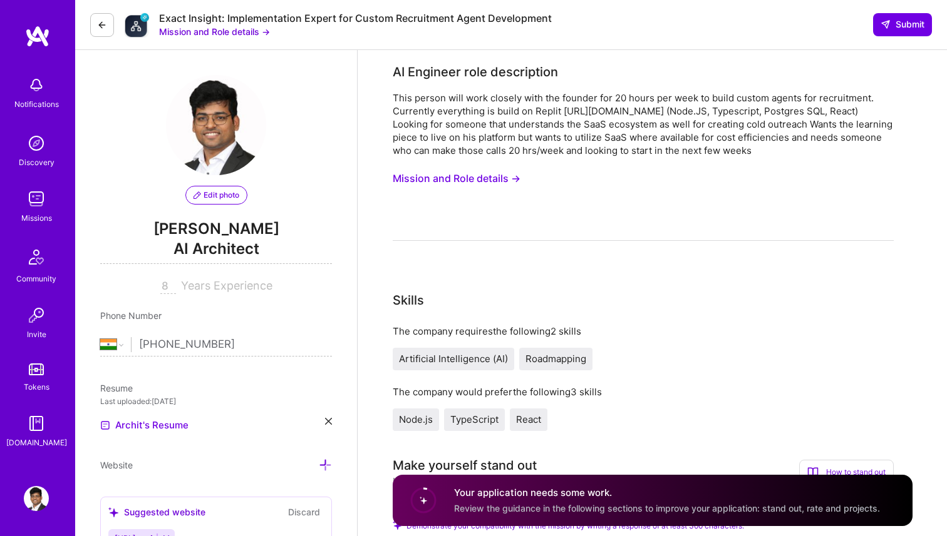
click at [502, 179] on button "Mission and Role details →" at bounding box center [457, 178] width 128 height 23
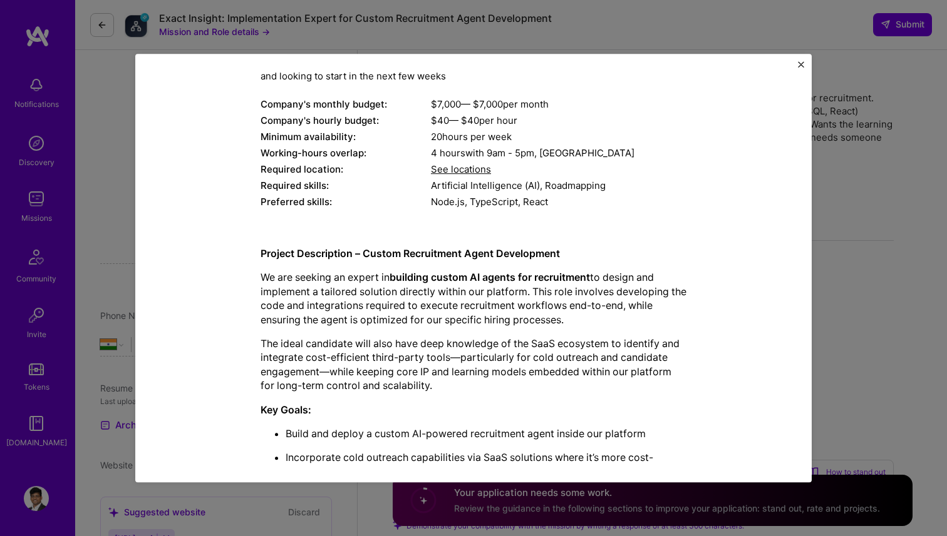
scroll to position [254, 0]
